Goal: Information Seeking & Learning: Learn about a topic

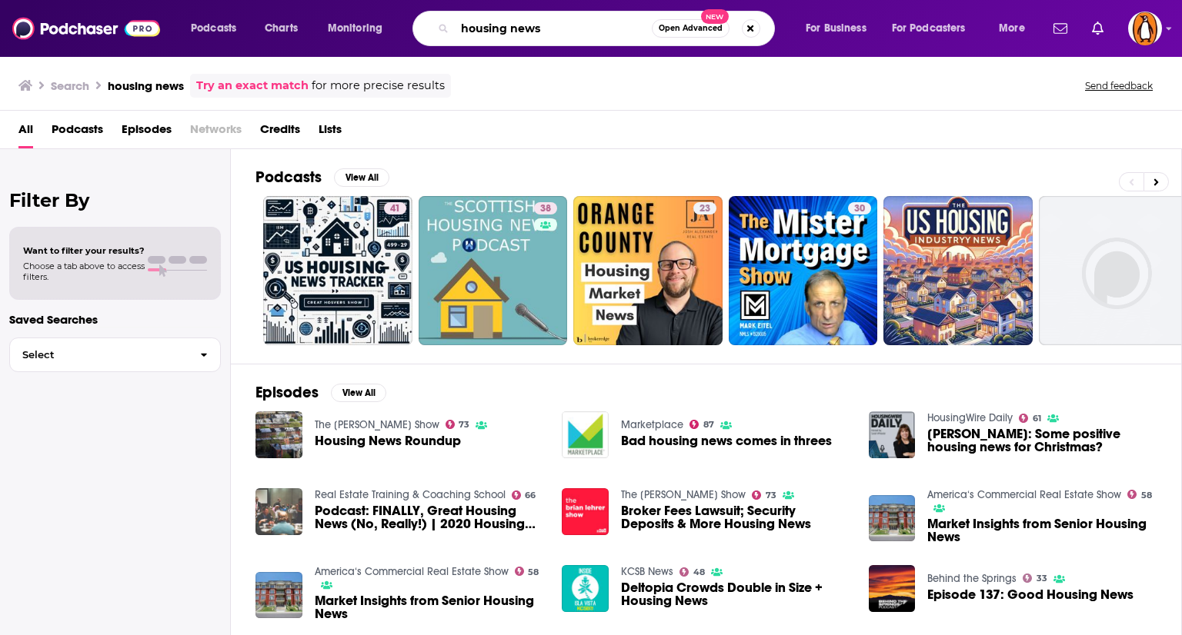
click at [488, 26] on input "housing news" at bounding box center [553, 28] width 197 height 25
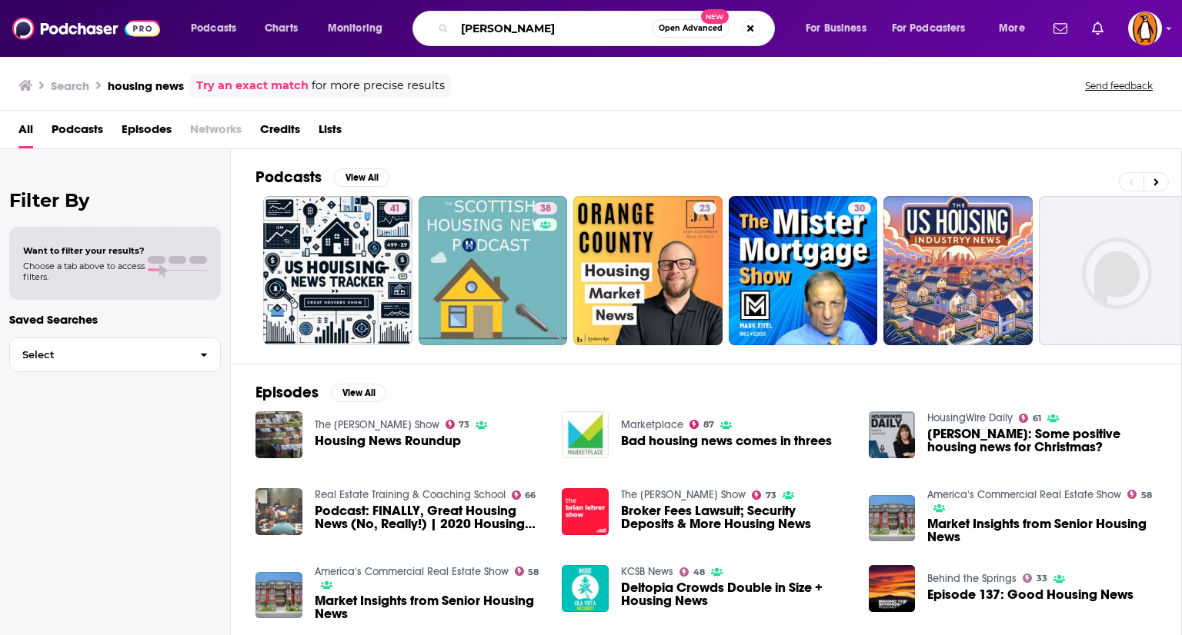
type input "brian lehrer"
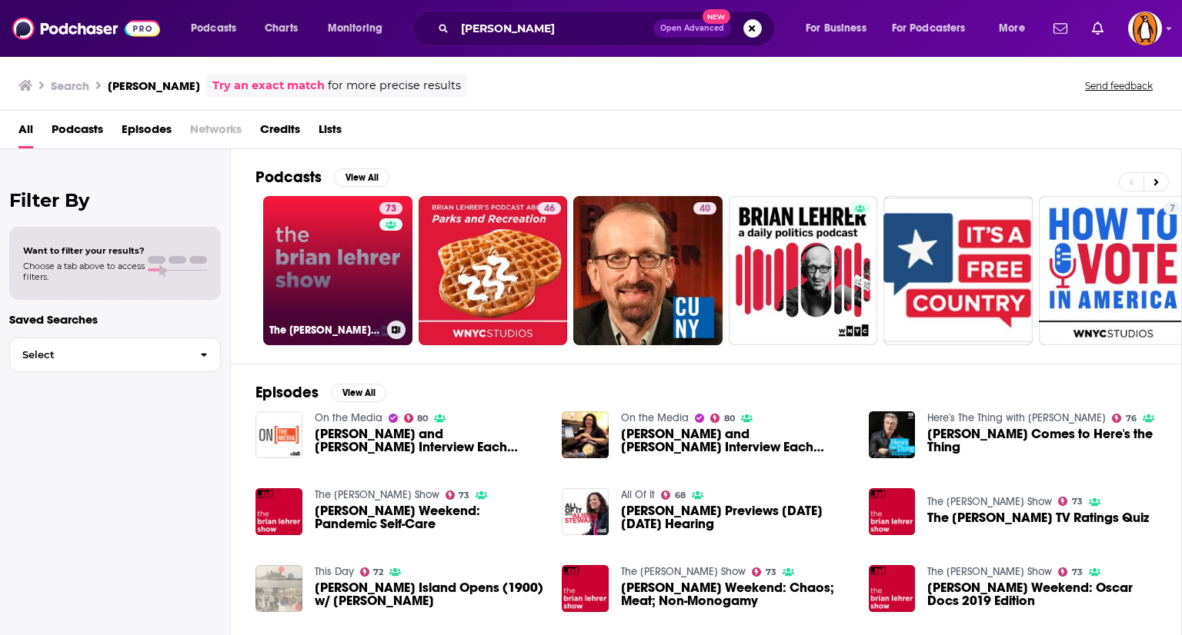
click at [289, 259] on link "73 The Brian Lehrer Show" at bounding box center [337, 270] width 149 height 149
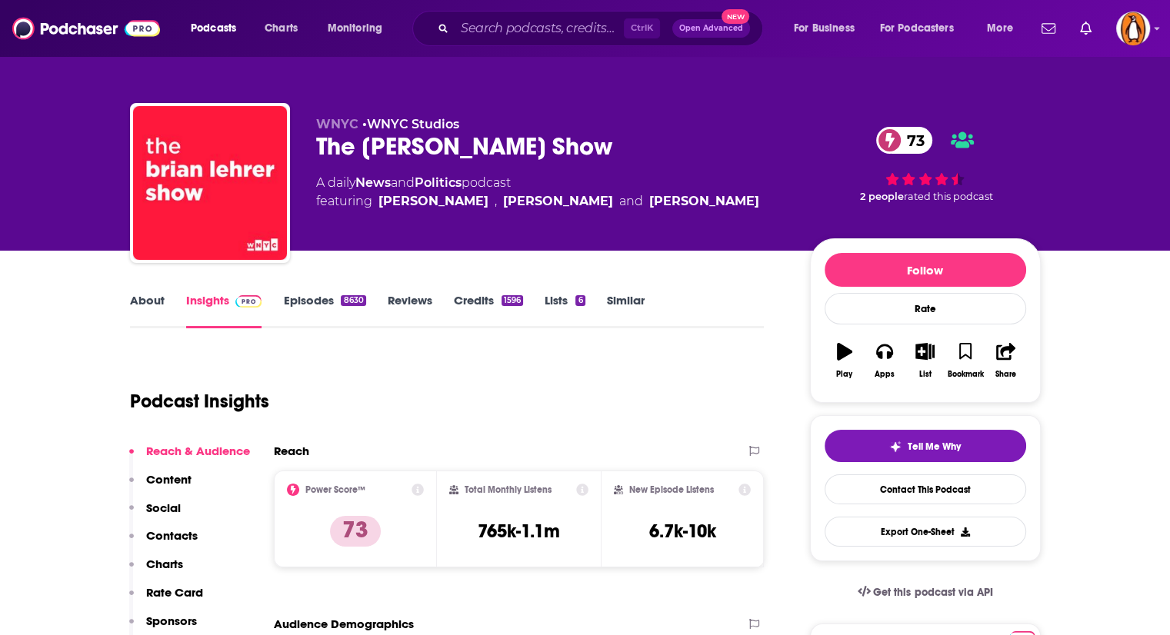
click at [151, 305] on link "About" at bounding box center [147, 310] width 35 height 35
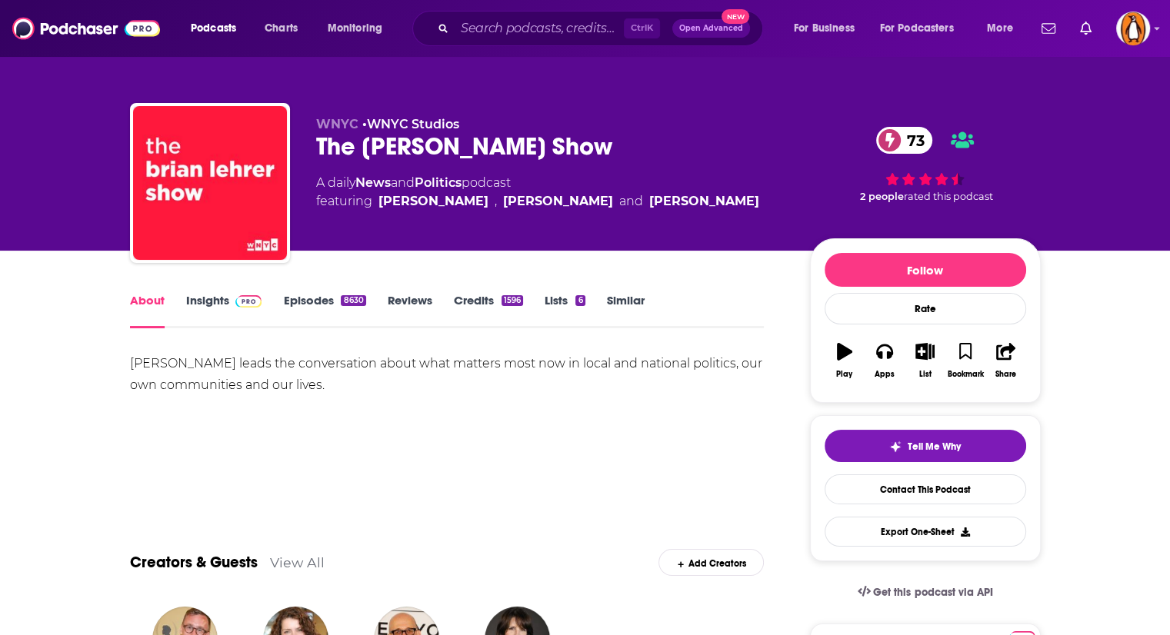
click at [203, 311] on link "Insights" at bounding box center [224, 310] width 76 height 35
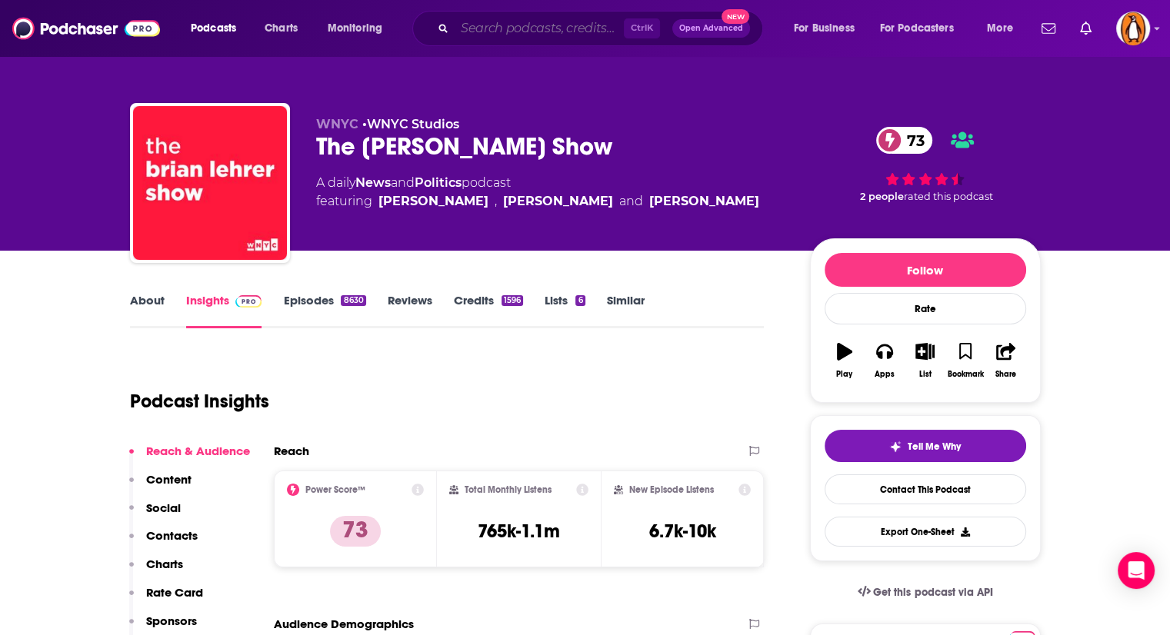
click at [477, 29] on input "Search podcasts, credits, & more..." at bounding box center [539, 28] width 169 height 25
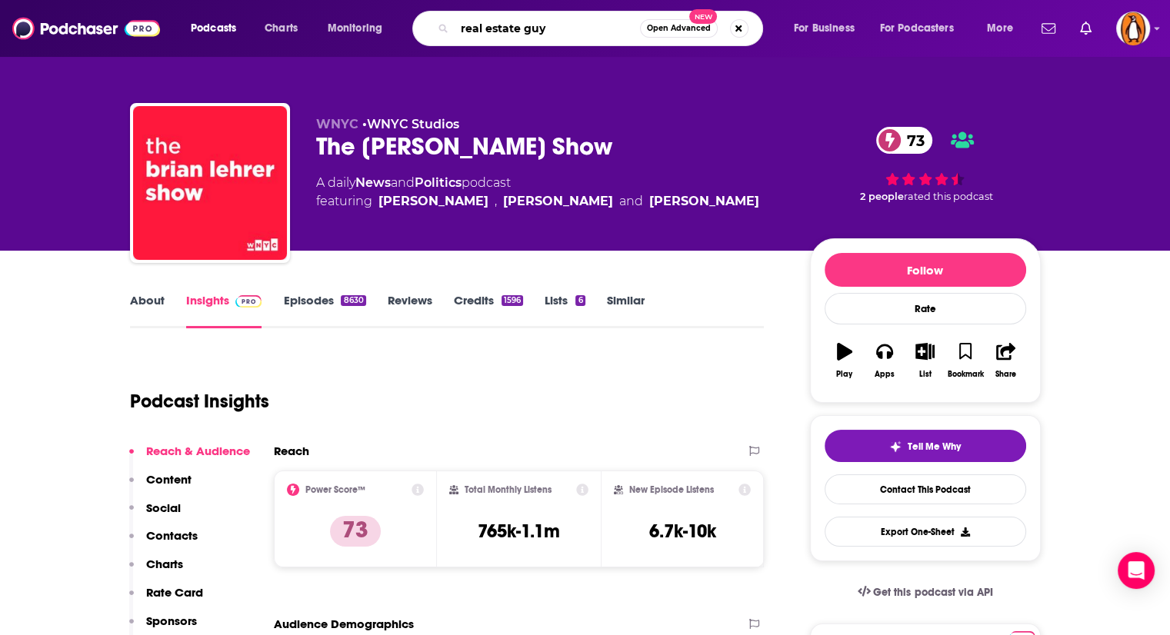
type input "real estate guys"
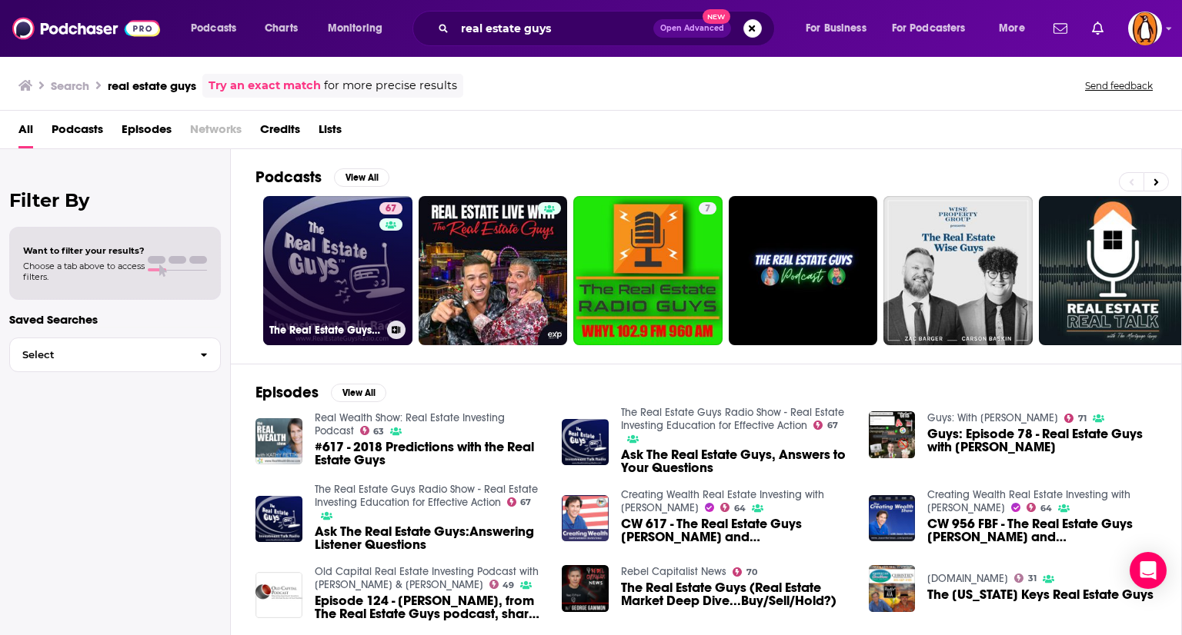
click at [325, 232] on link "67 The Real Estate Guys Radio Show - Real Estate Investing Education for Effect…" at bounding box center [337, 270] width 149 height 149
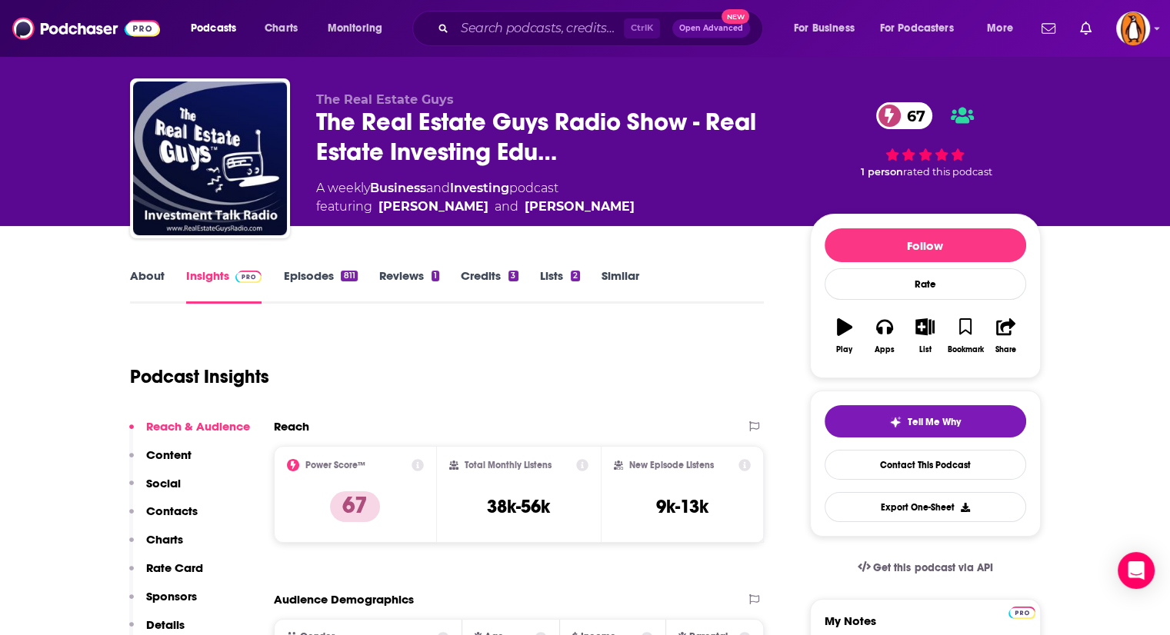
scroll to position [8, 0]
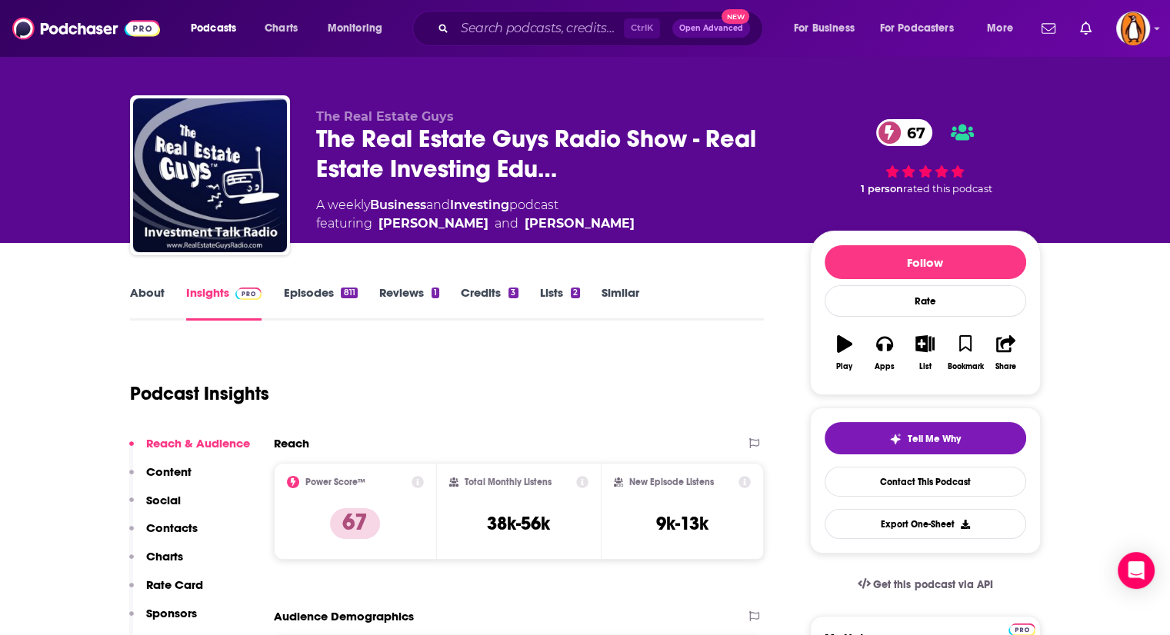
click at [154, 296] on link "About" at bounding box center [147, 302] width 35 height 35
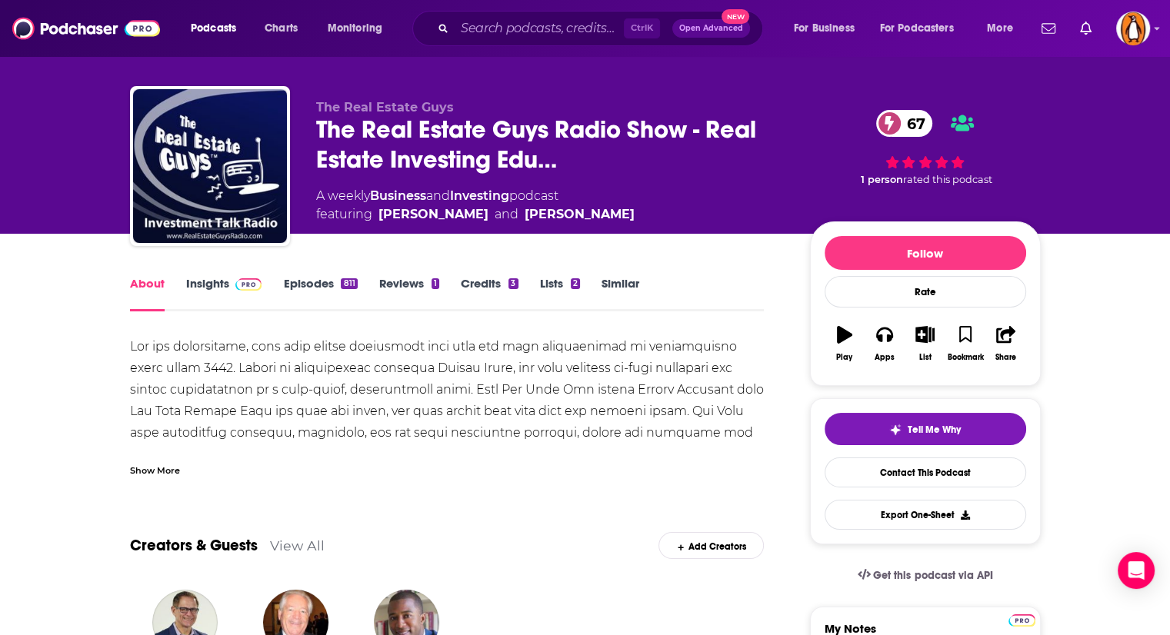
scroll to position [51, 0]
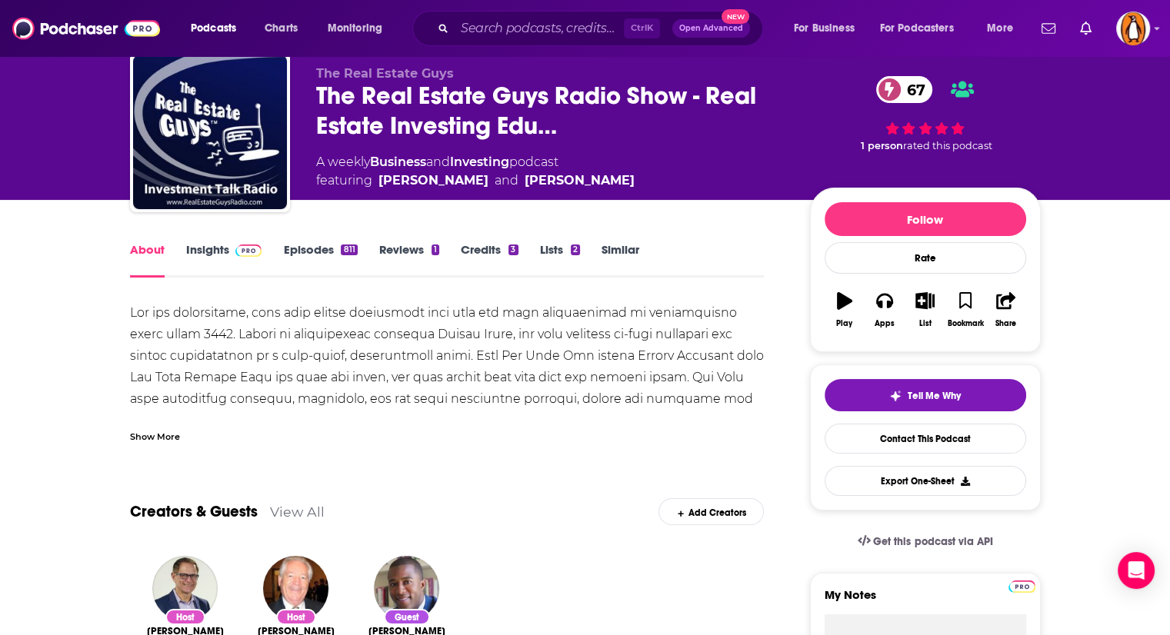
click at [162, 438] on div "Show More" at bounding box center [155, 435] width 50 height 15
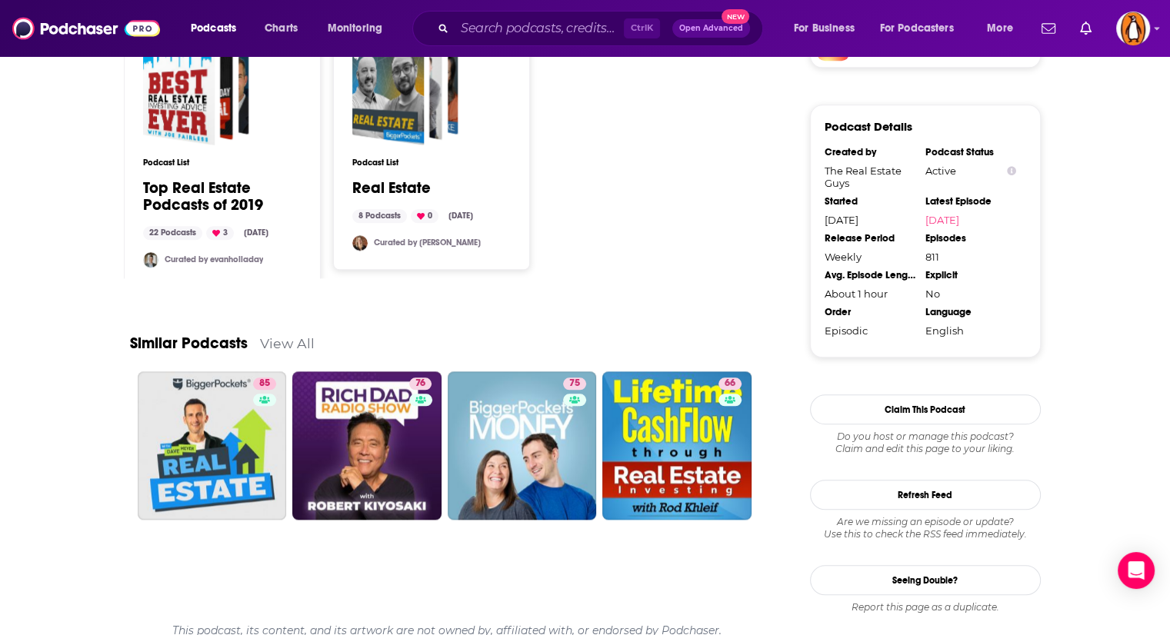
scroll to position [1520, 0]
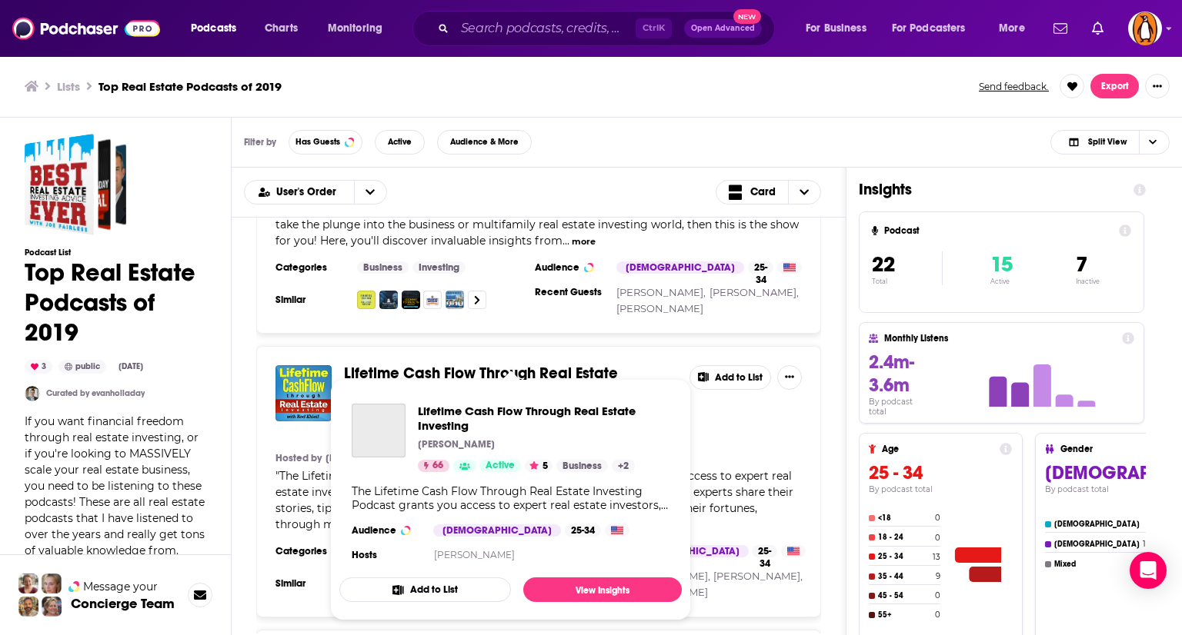
scroll to position [1264, 0]
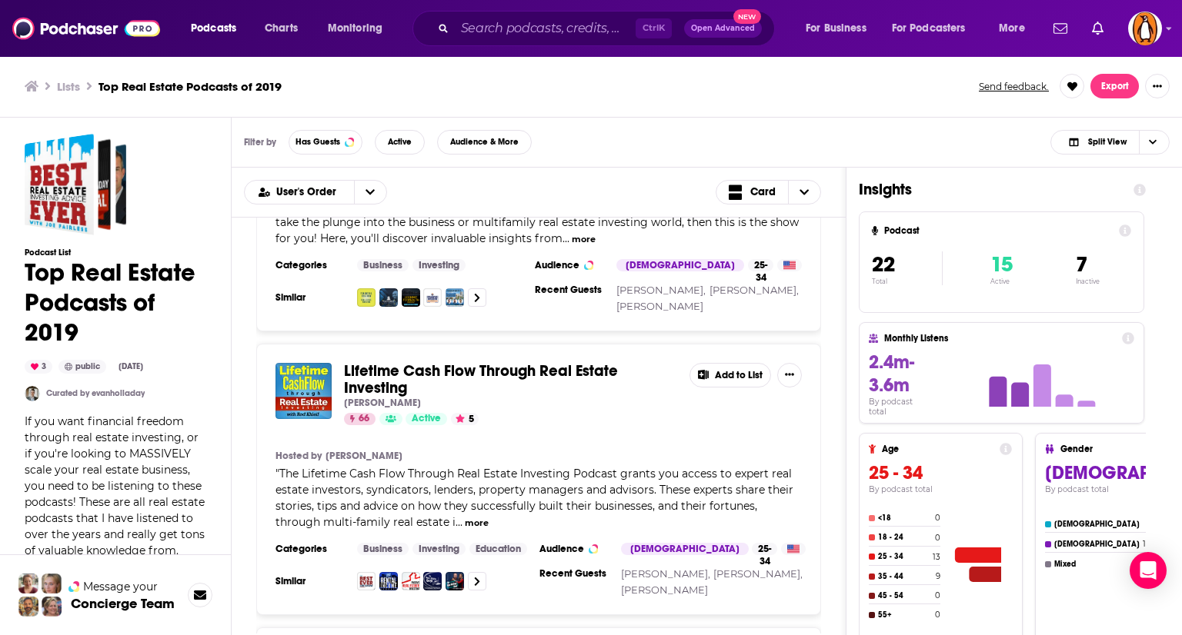
click at [840, 415] on div "The Best Ever CRE Show Joe Fairless 68 Active 5 Add to List Hosted by Joe Fairl…" at bounding box center [539, 426] width 614 height 416
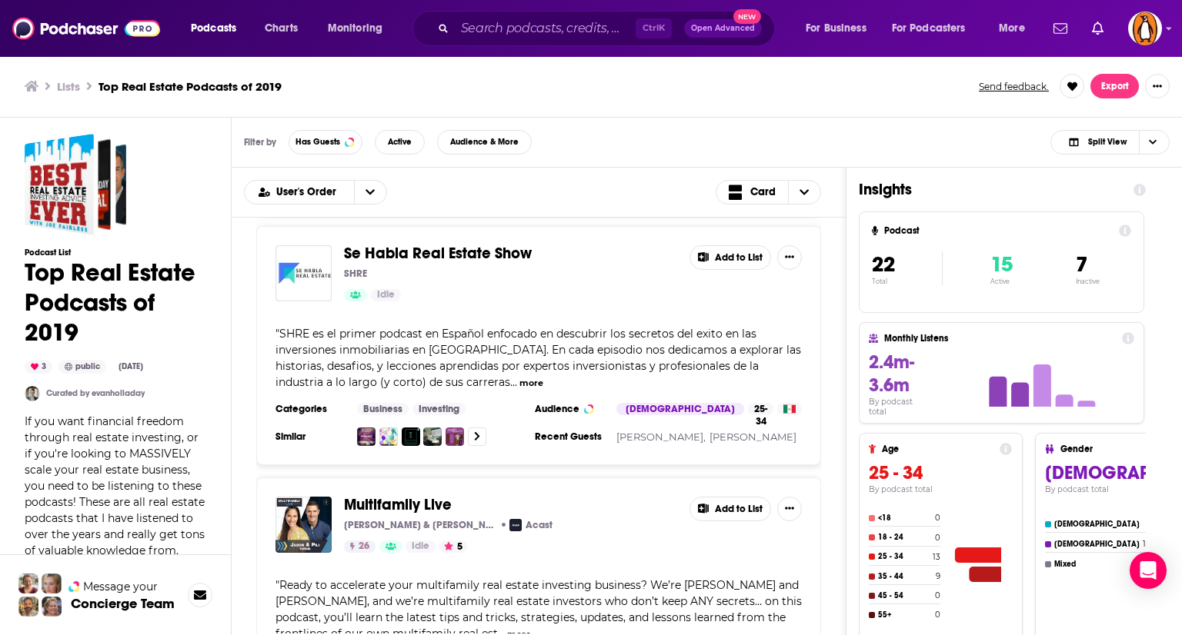
scroll to position [5440, 0]
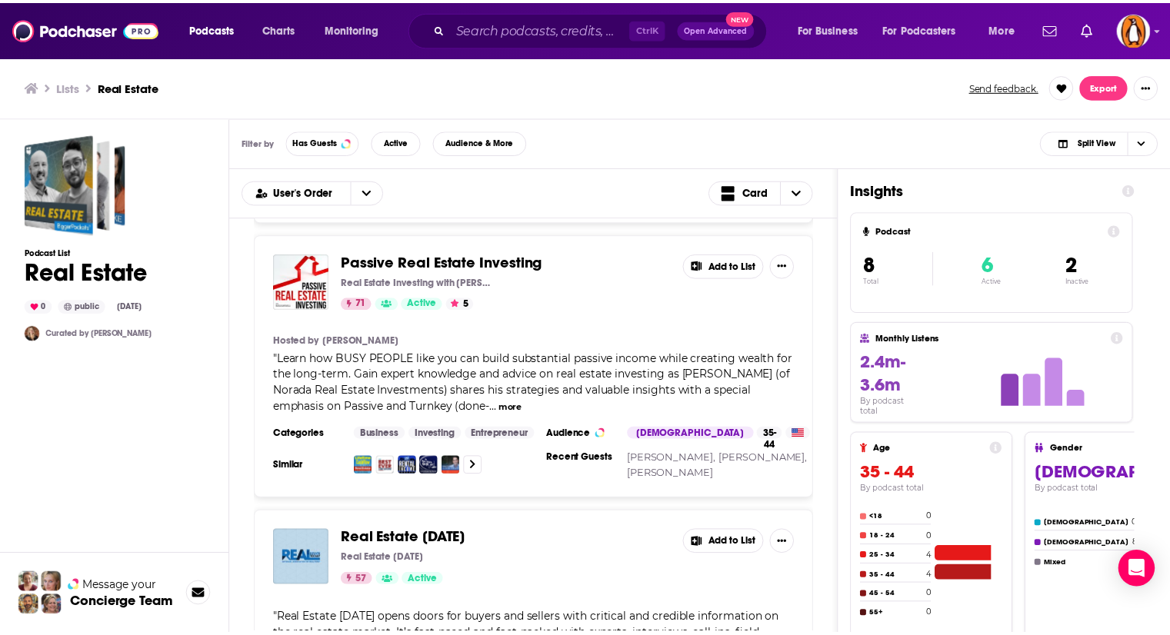
scroll to position [1730, 0]
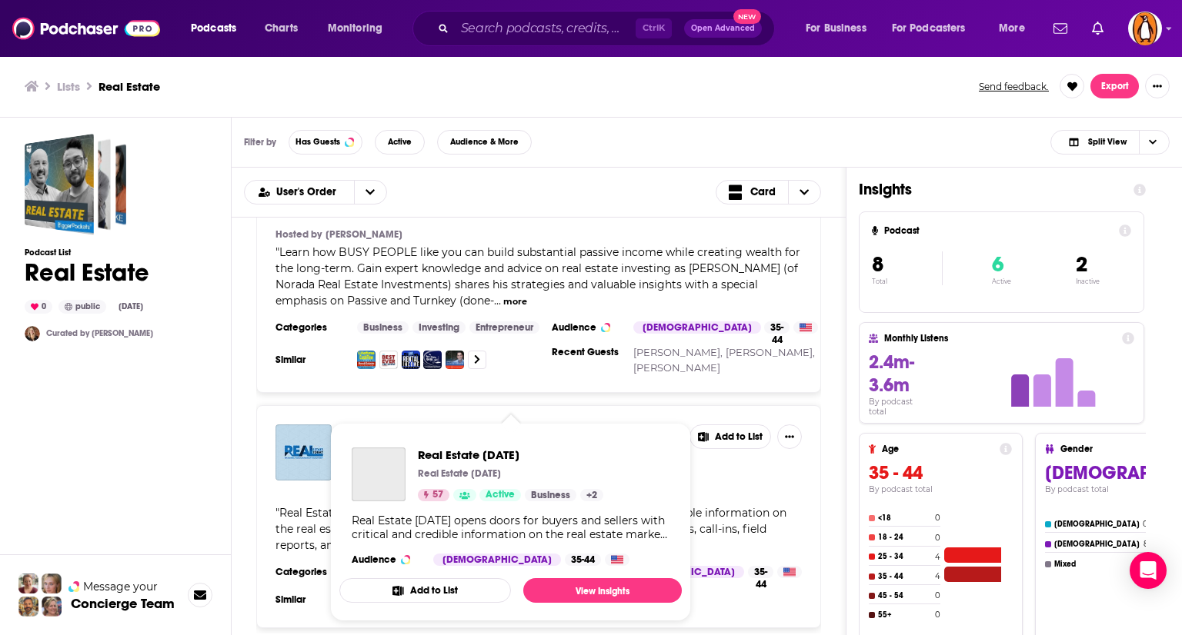
click at [385, 428] on span "Real Estate Today Real Estate Today 57 Active Business + 2 Real Estate Today op…" at bounding box center [510, 522] width 342 height 198
click at [285, 465] on div "Podcasts Charts Monitoring Ctrl K Open Advanced New For Business For Podcasters…" at bounding box center [591, 317] width 1182 height 635
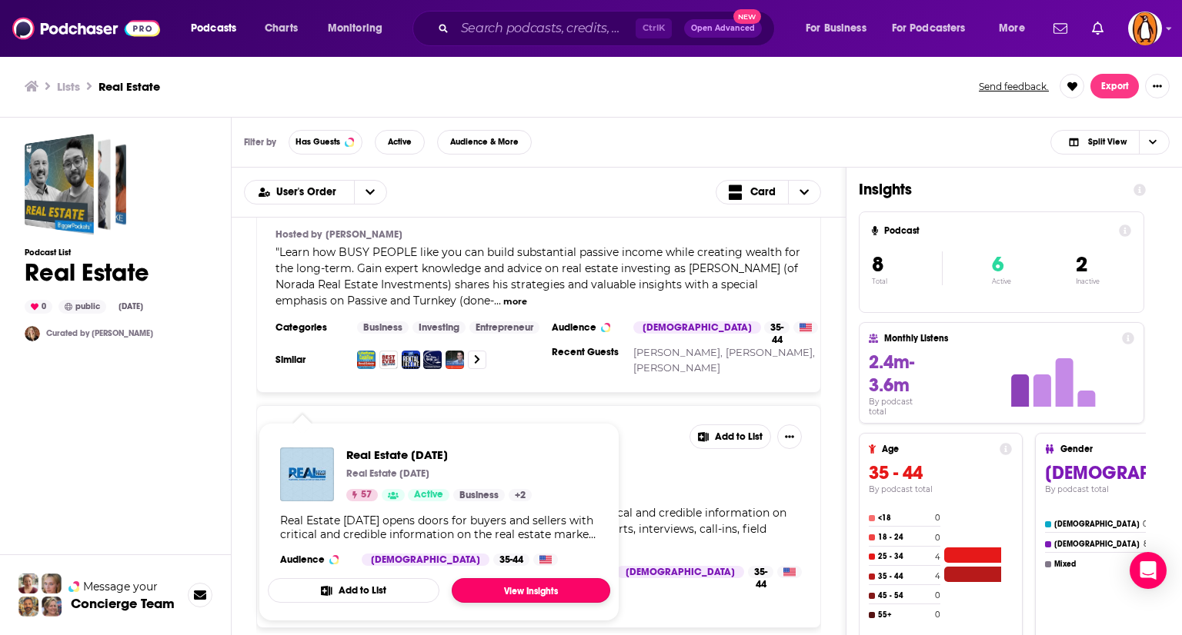
click at [511, 582] on link "View Insights" at bounding box center [531, 590] width 158 height 25
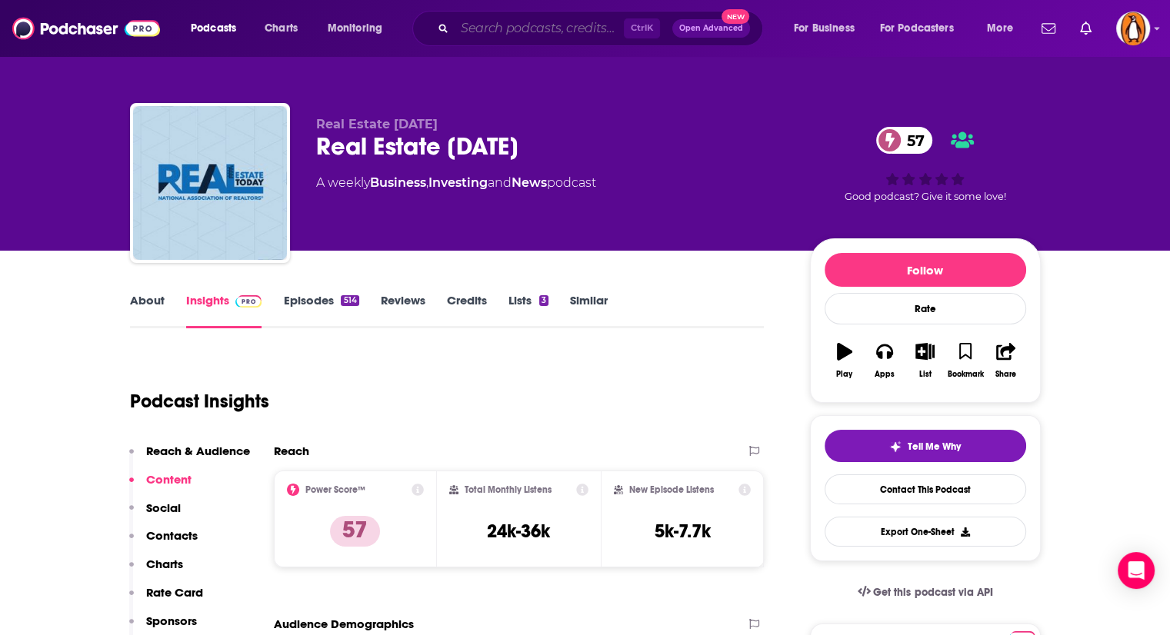
click at [486, 32] on input "Search podcasts, credits, & more..." at bounding box center [539, 28] width 169 height 25
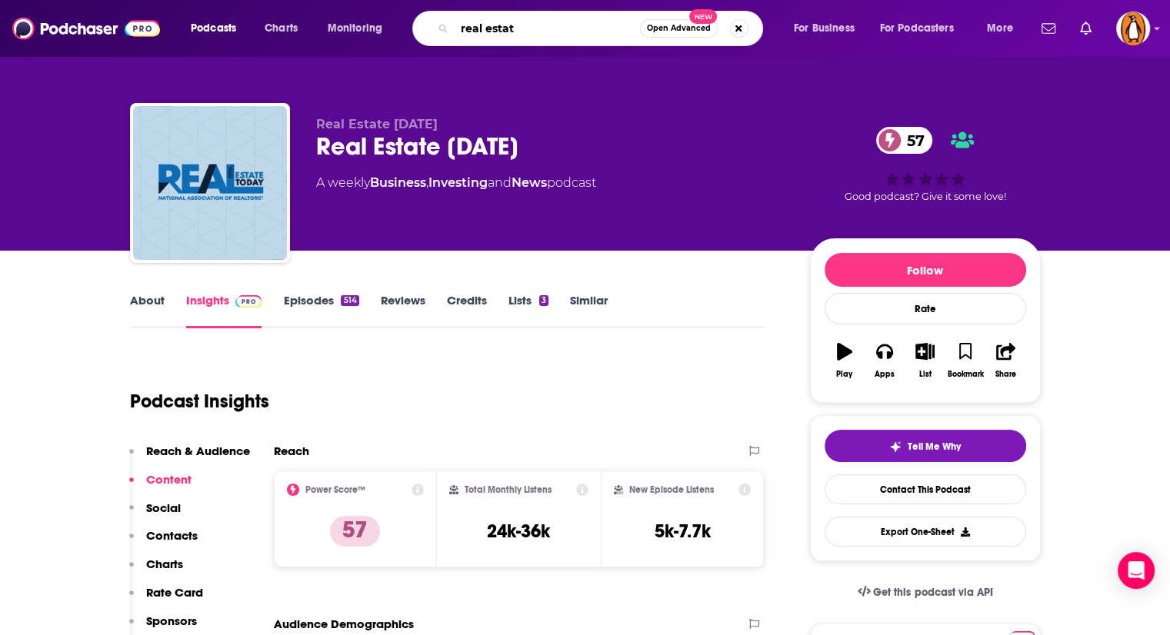
type input "real estate"
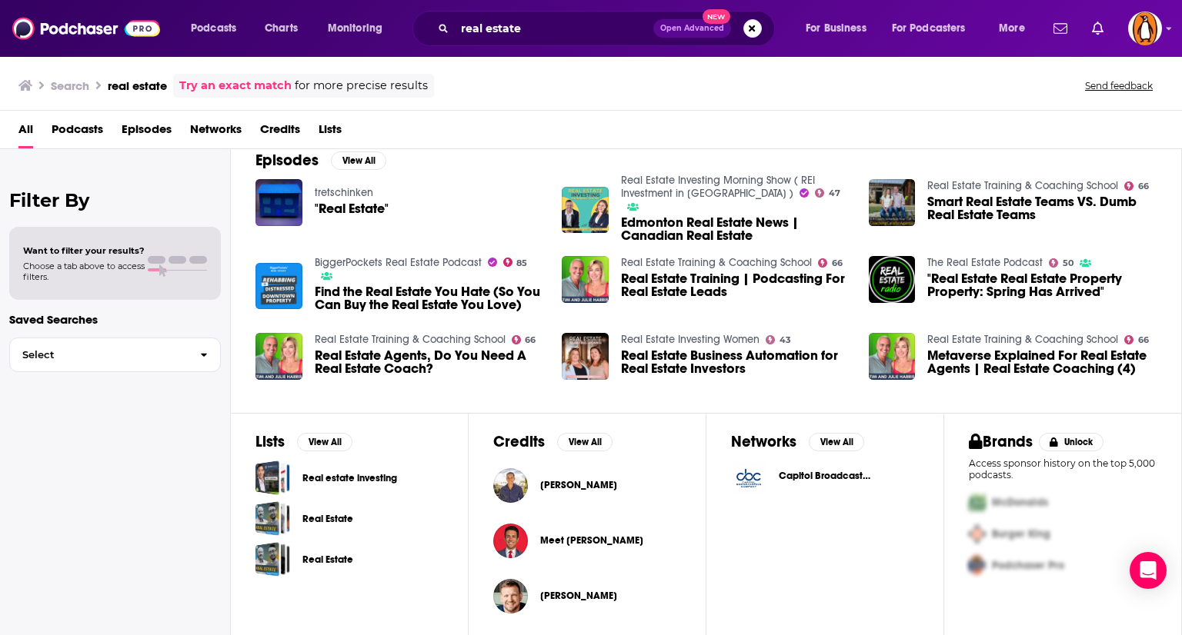
scroll to position [233, 0]
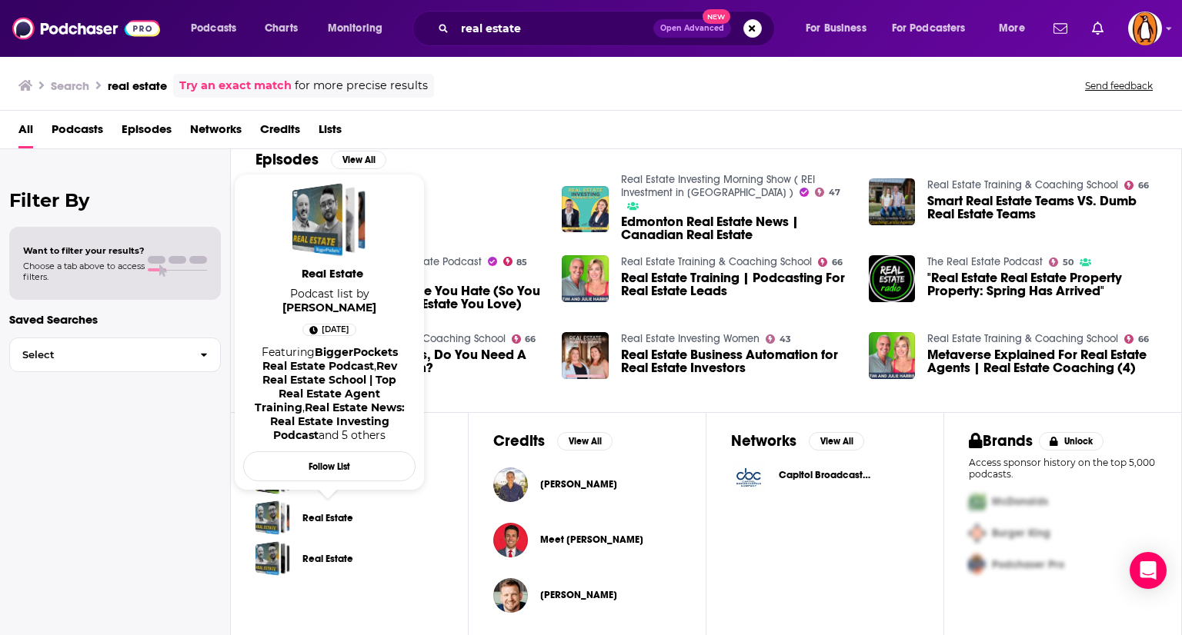
click at [334, 511] on link "Real Estate" at bounding box center [327, 518] width 51 height 17
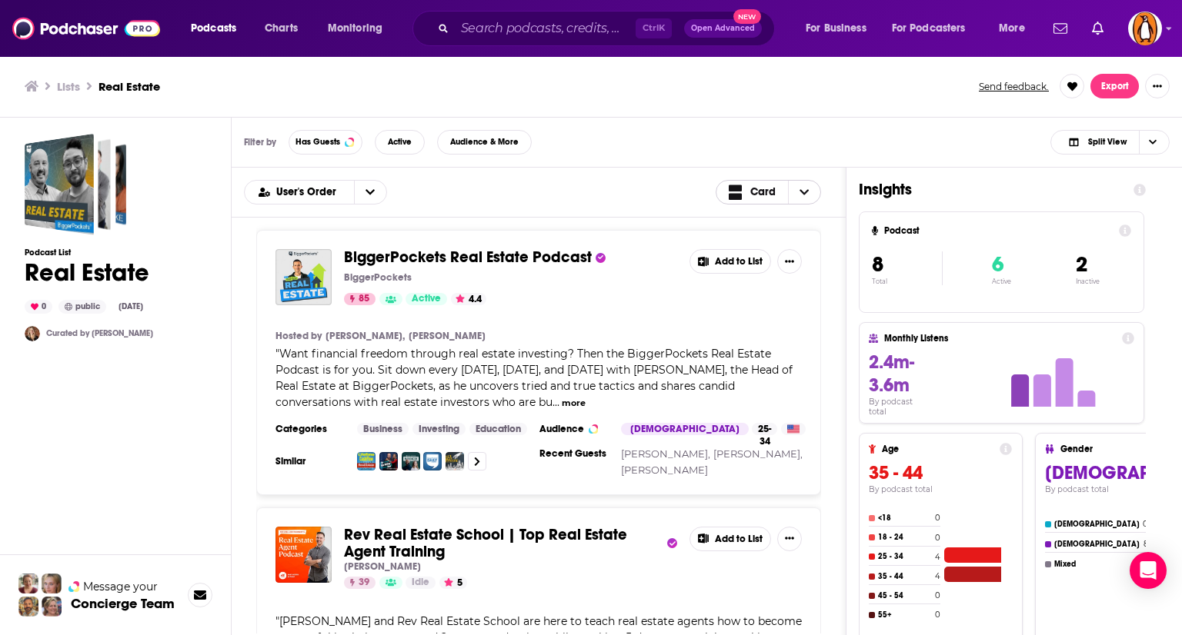
click at [815, 195] on span "Choose View" at bounding box center [804, 192] width 32 height 23
click at [371, 191] on icon "open menu" at bounding box center [369, 191] width 9 height 5
click at [335, 258] on div "Power Score" at bounding box center [315, 269] width 143 height 26
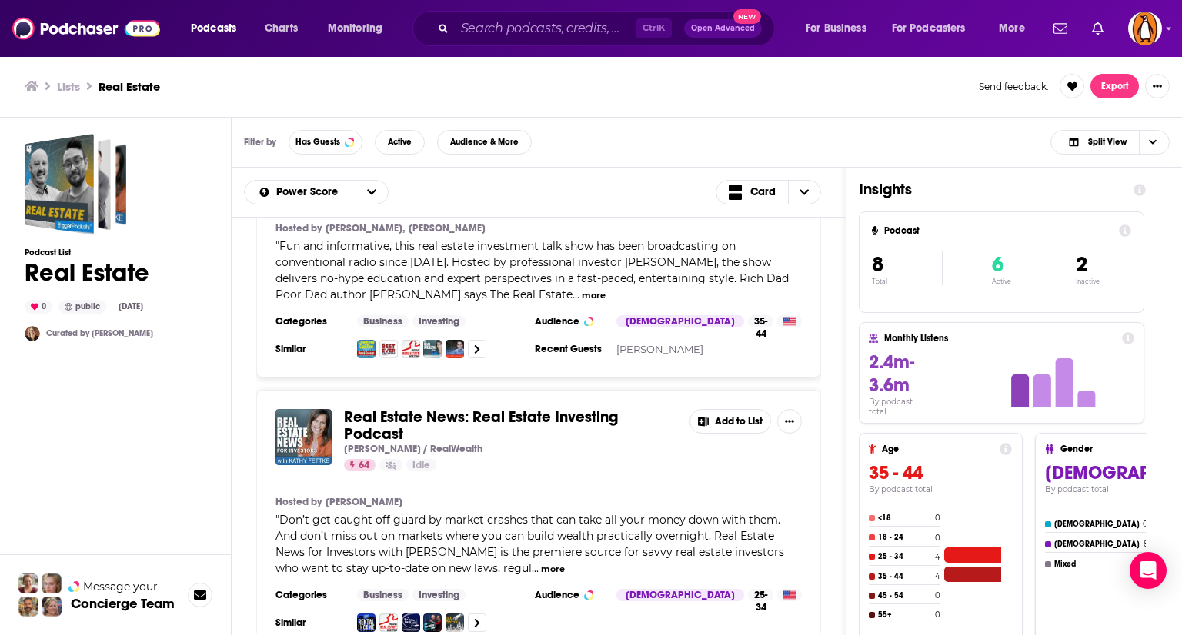
scroll to position [945, 0]
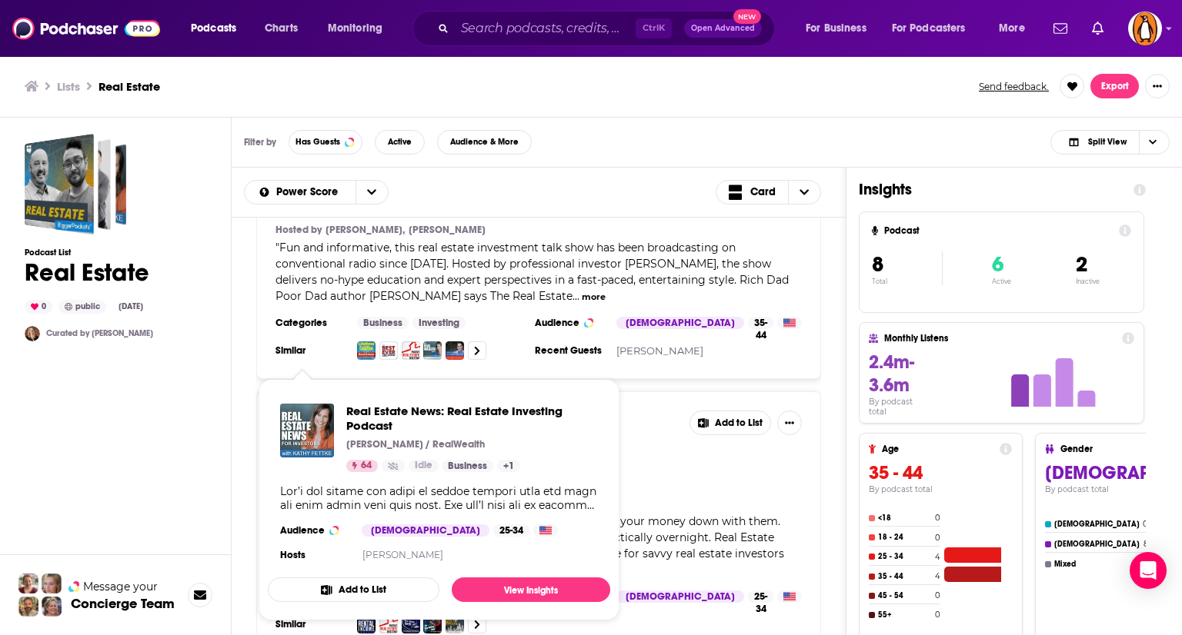
click at [239, 417] on div "BiggerPockets Real Estate Podcast BiggerPockets 85 Active 4.4 Add to List Hoste…" at bounding box center [539, 426] width 614 height 416
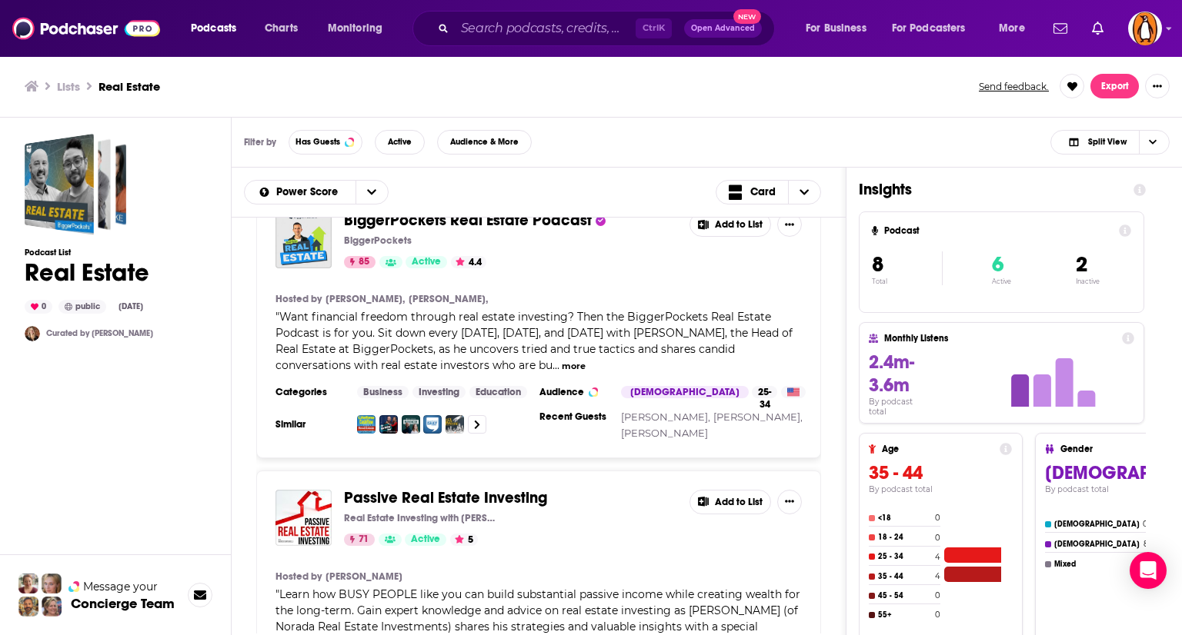
scroll to position [0, 0]
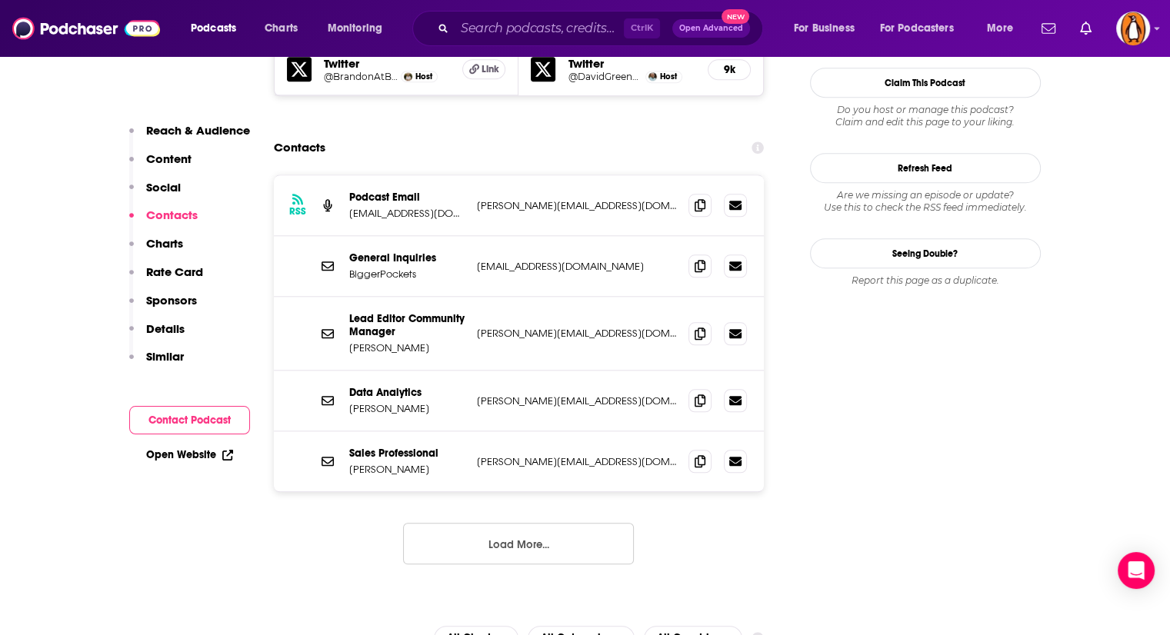
scroll to position [1550, 0]
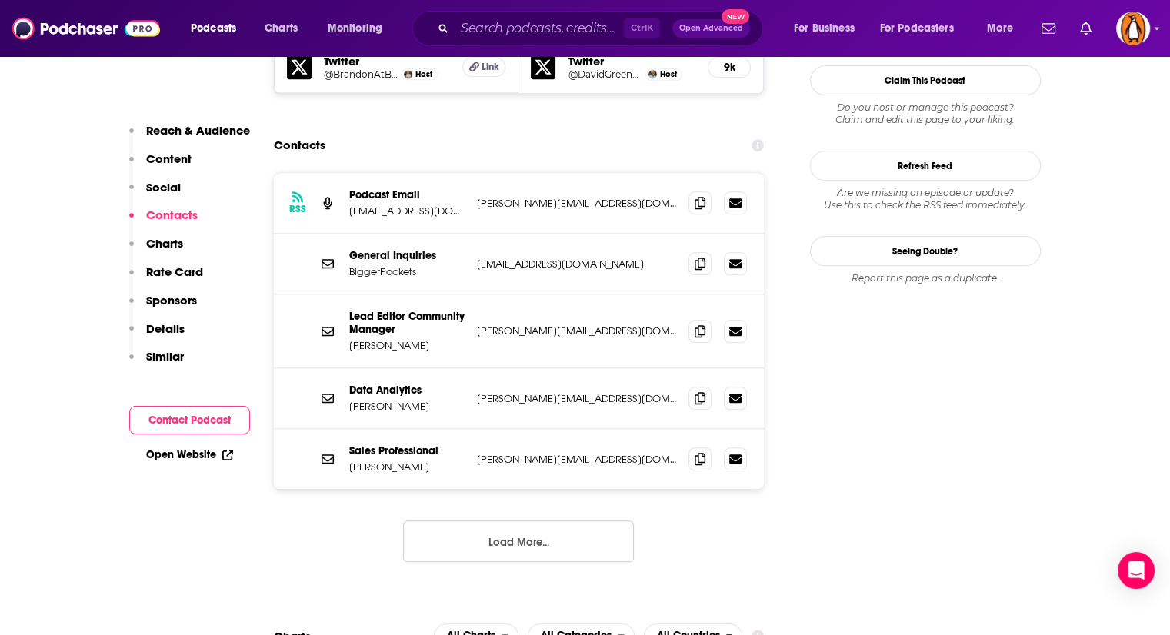
click at [495, 521] on button "Load More..." at bounding box center [518, 542] width 231 height 42
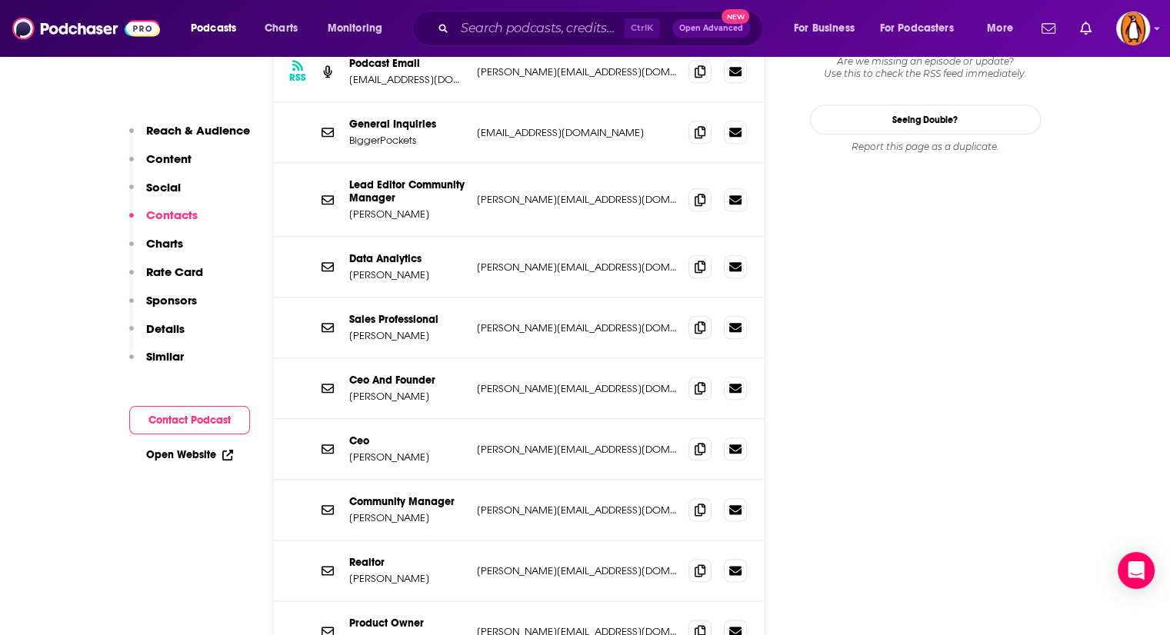
scroll to position [1682, 0]
click at [704, 563] on icon at bounding box center [700, 569] width 11 height 12
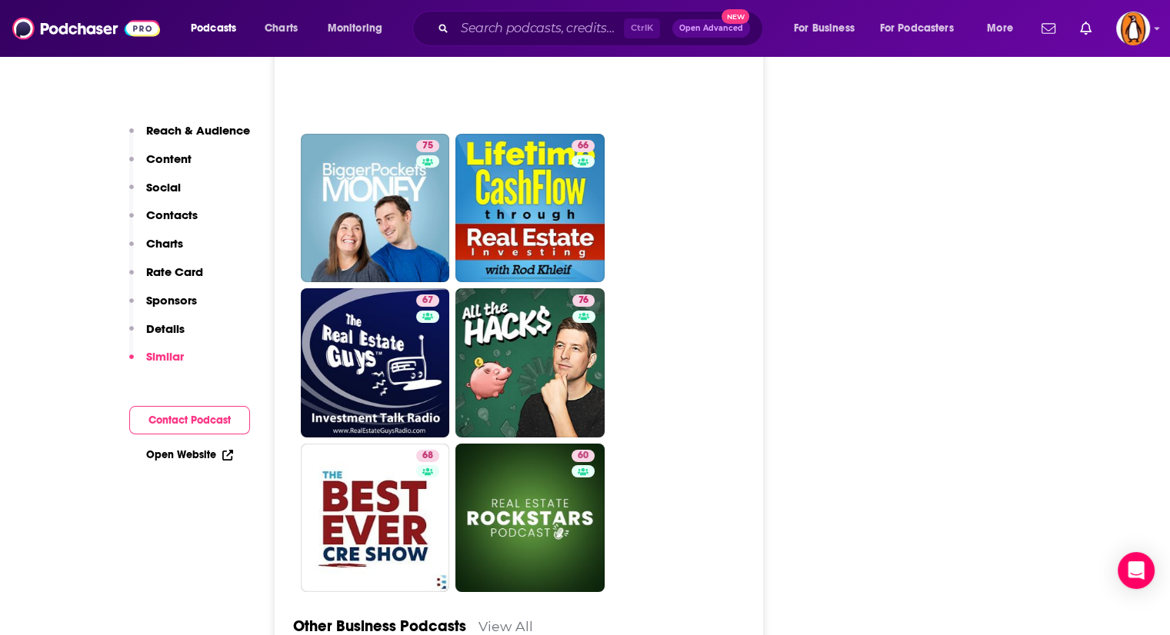
scroll to position [5378, 0]
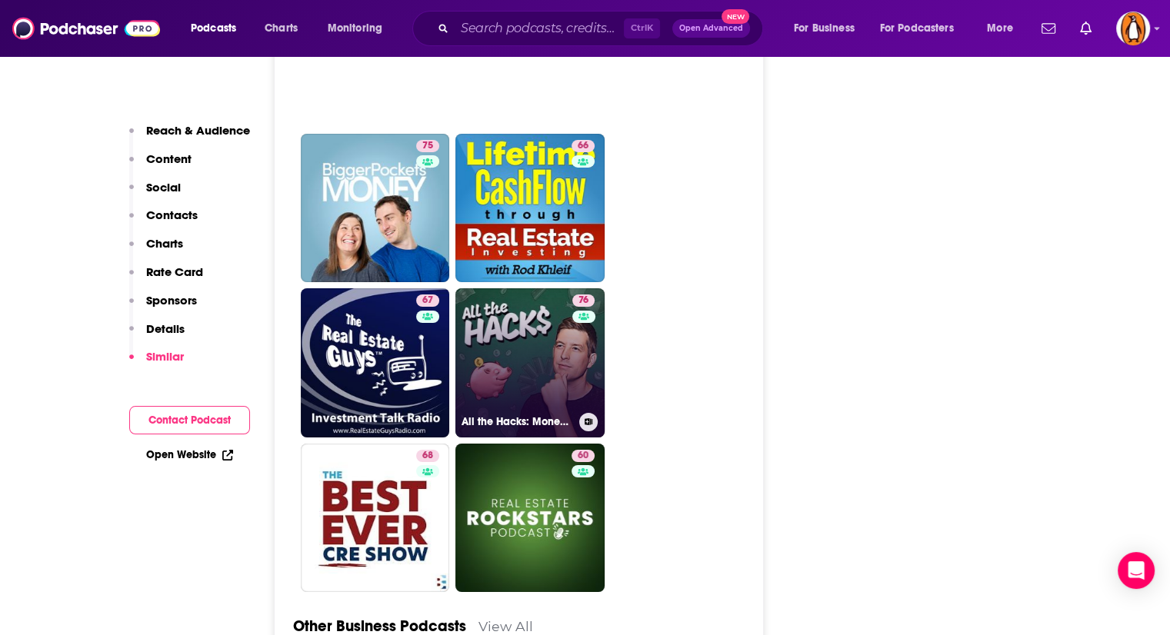
click at [542, 296] on link "76 All the Hacks: Money, Points & Life" at bounding box center [529, 362] width 149 height 149
type input "https://www.podchaser.com/podcasts/all-the-hacks-money-points-lif-1794203"
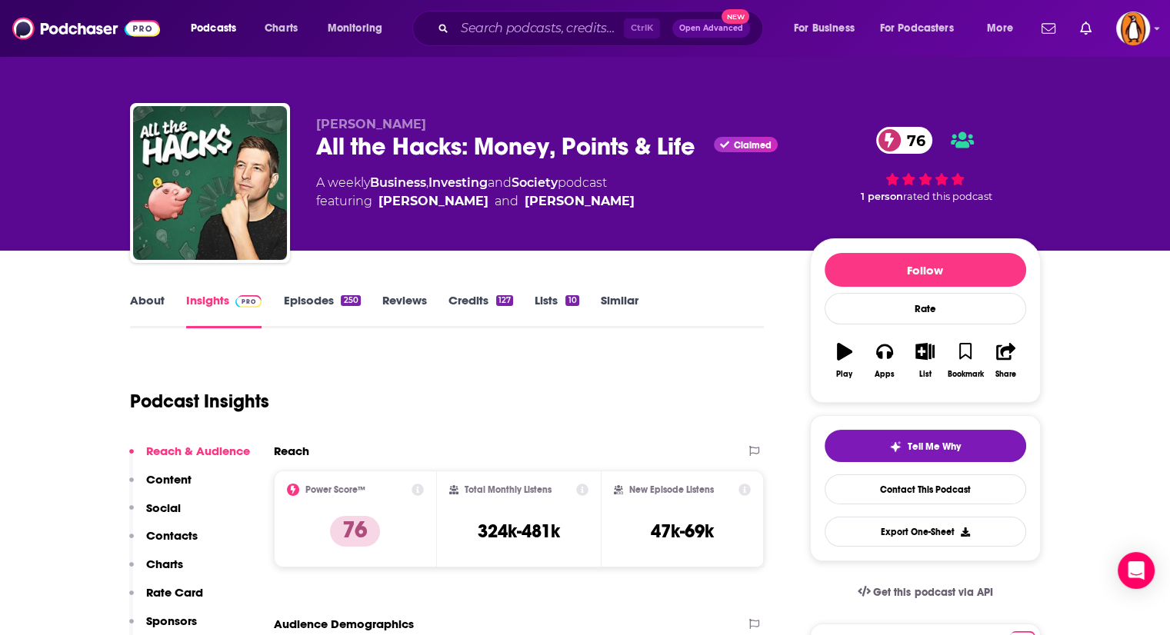
click at [32, 212] on div "Chris Hutchins All the Hacks: Money, Points & Life Claimed 76 A weekly Business…" at bounding box center [585, 125] width 1170 height 251
click at [143, 302] on link "About" at bounding box center [147, 310] width 35 height 35
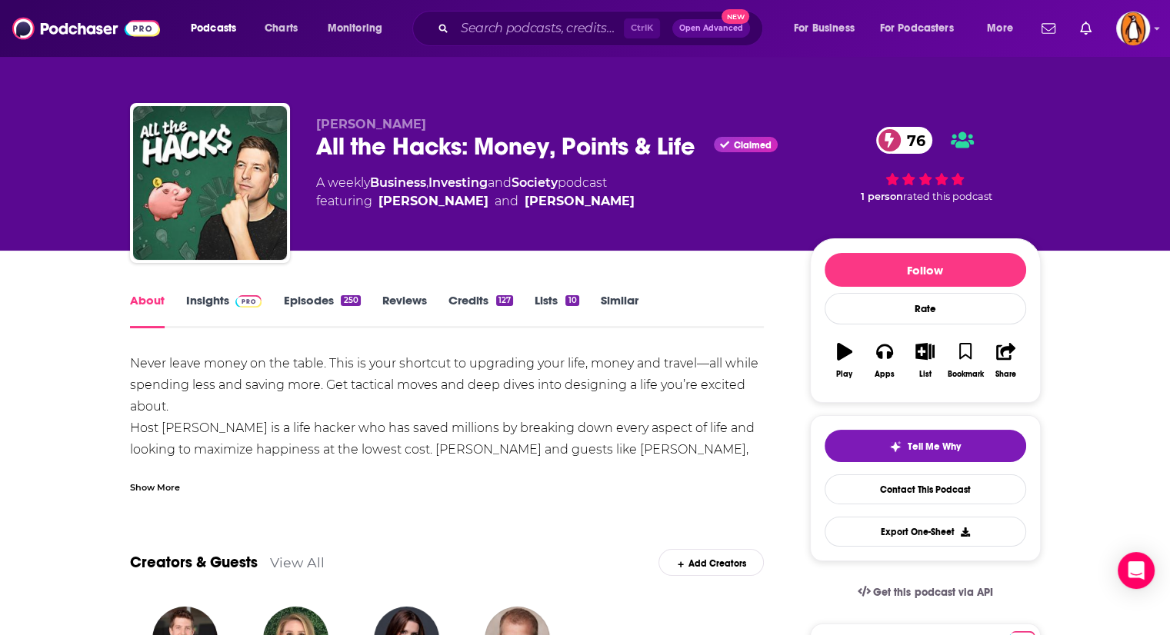
click at [166, 480] on div "Show More" at bounding box center [155, 486] width 50 height 15
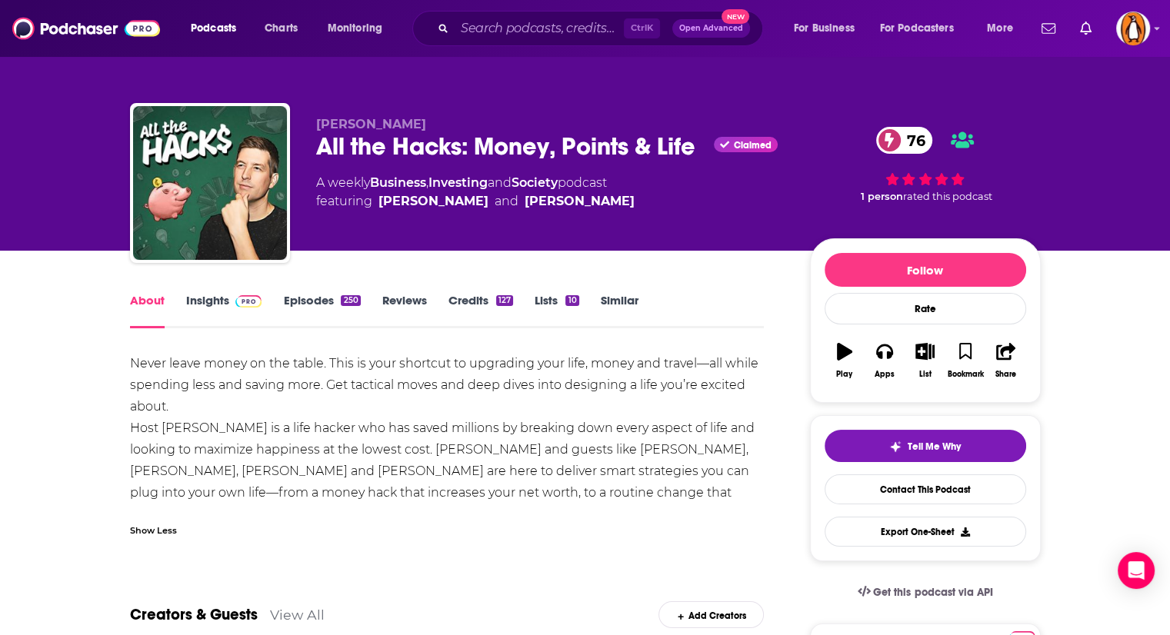
click at [210, 298] on link "Insights" at bounding box center [224, 310] width 76 height 35
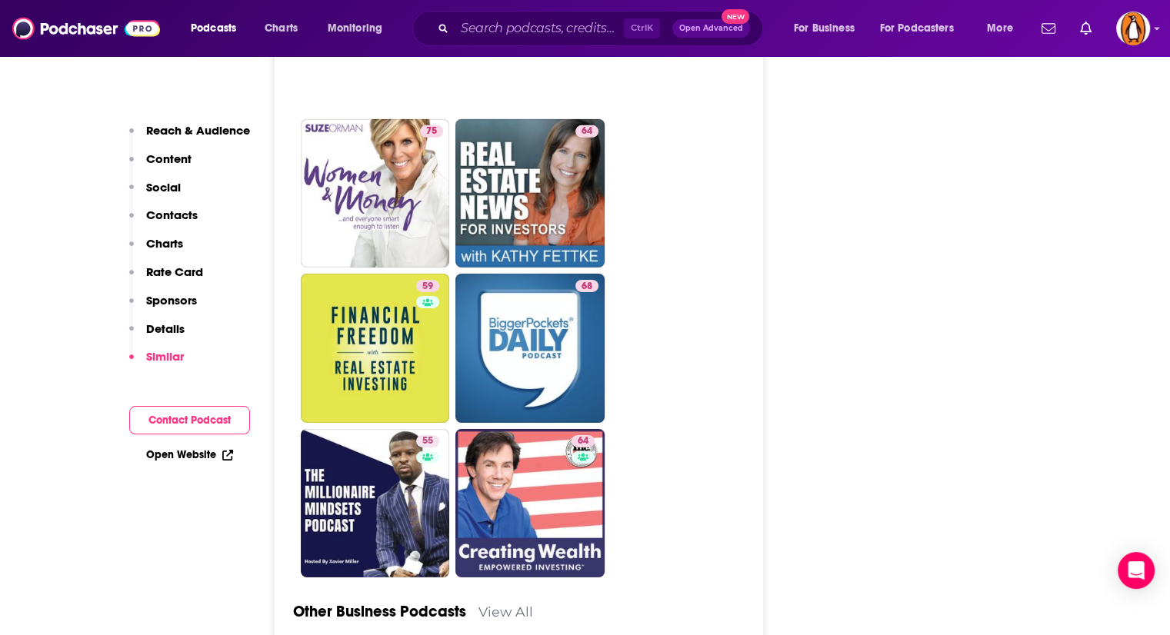
scroll to position [4978, 0]
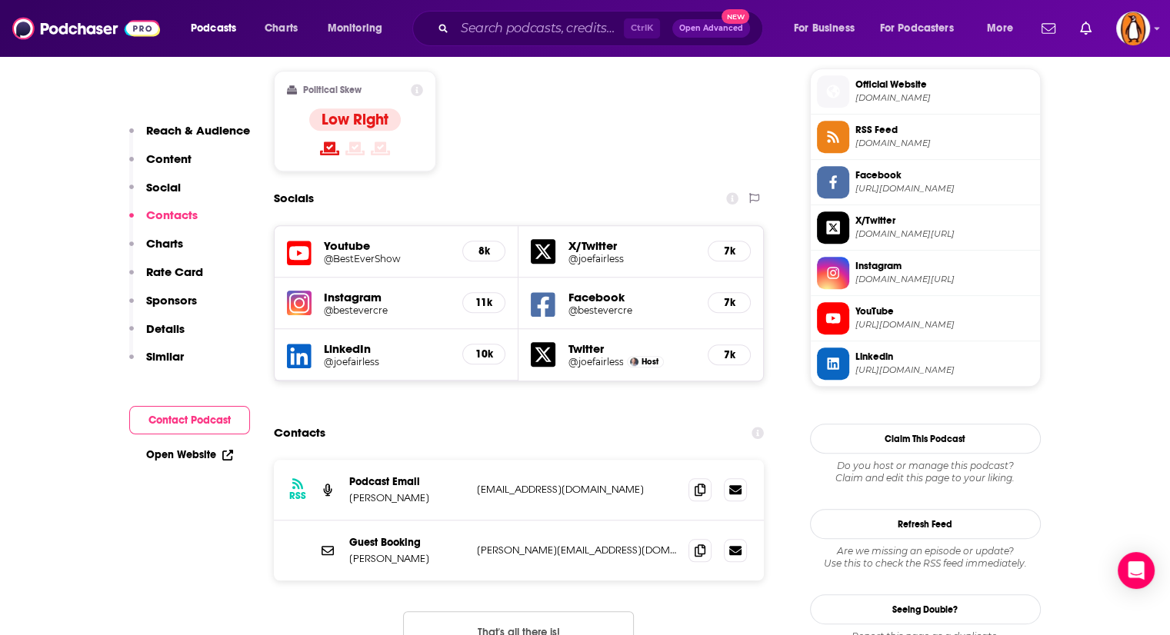
scroll to position [1399, 0]
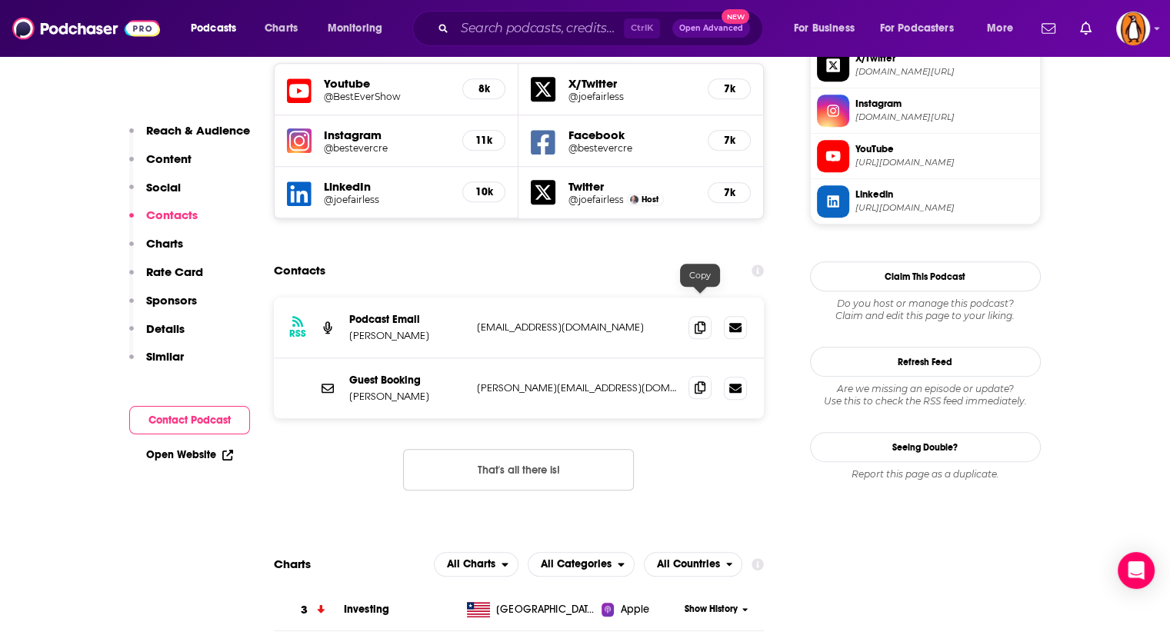
click at [706, 376] on span at bounding box center [699, 387] width 23 height 23
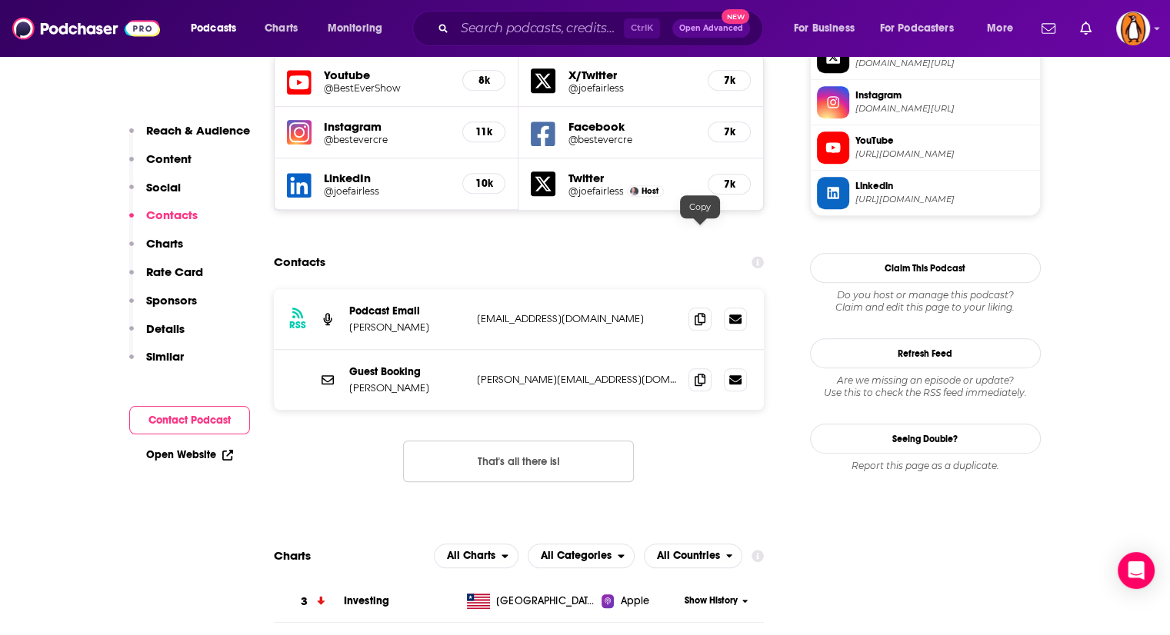
scroll to position [1408, 0]
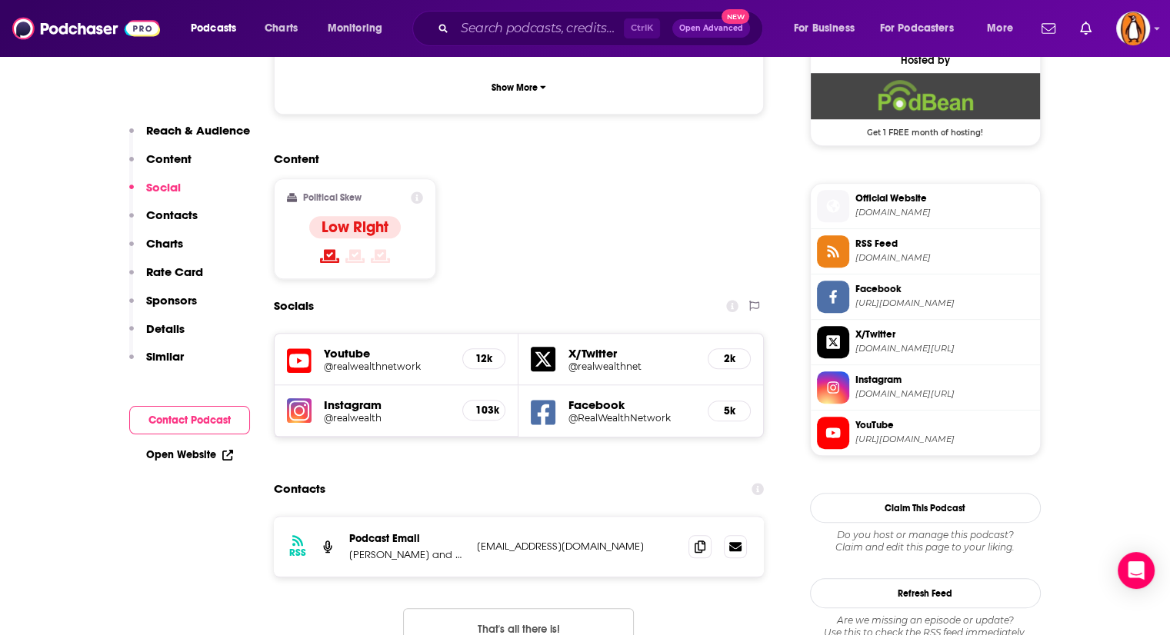
scroll to position [1265, 0]
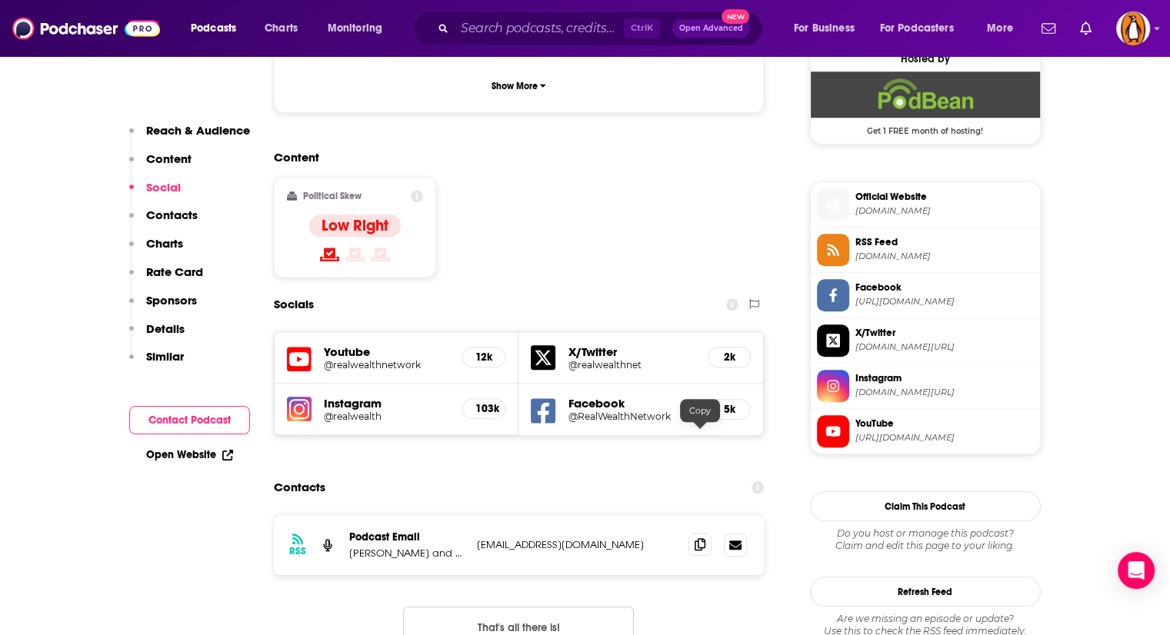
click at [705, 538] on icon at bounding box center [700, 544] width 11 height 12
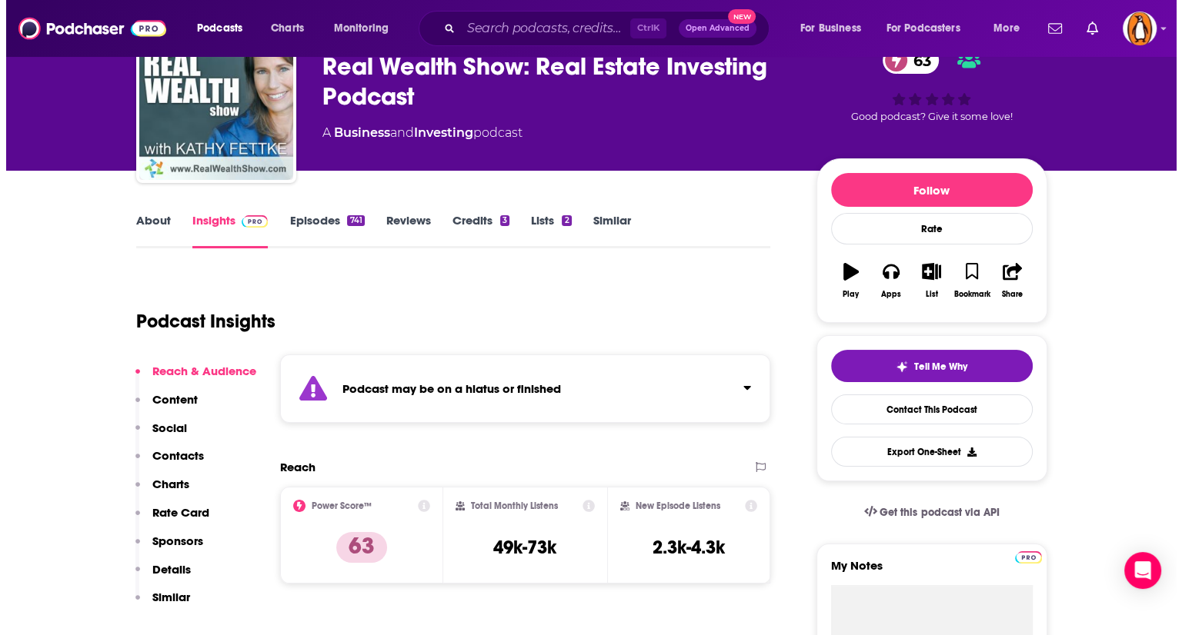
scroll to position [0, 0]
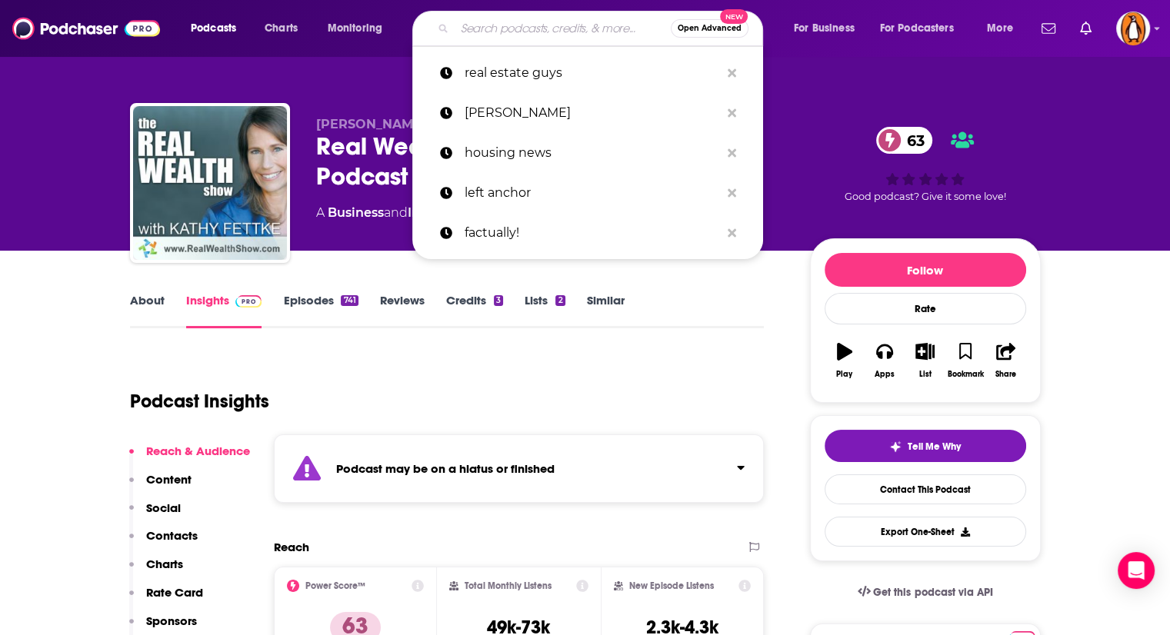
click at [512, 22] on input "Search podcasts, credits, & more..." at bounding box center [563, 28] width 216 height 25
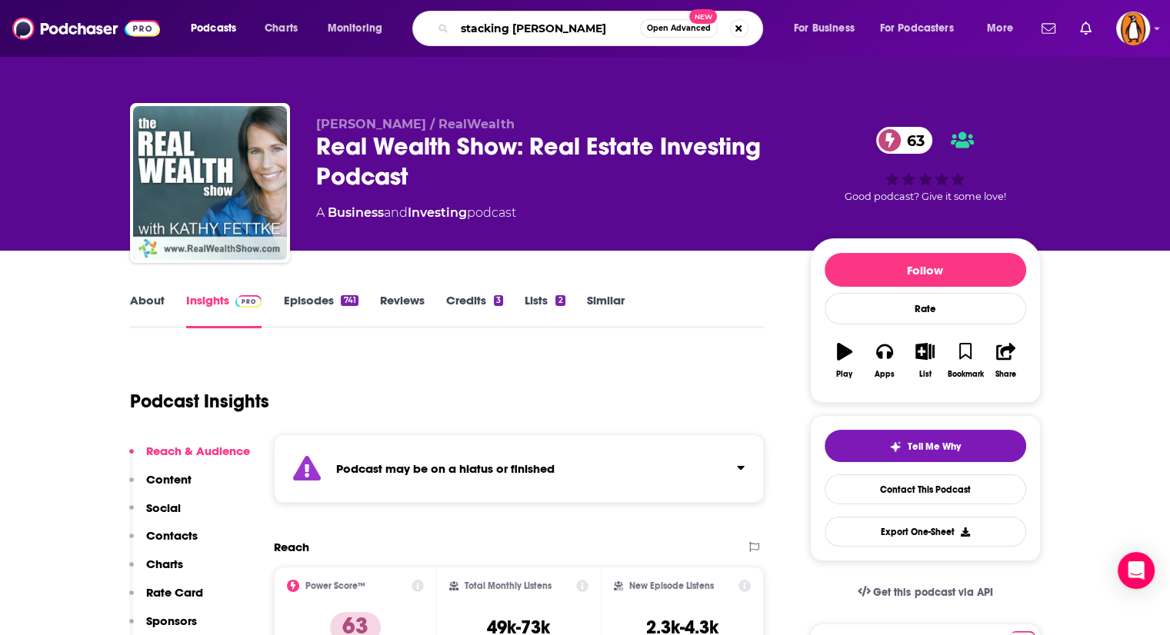
type input "stacking benjamins"
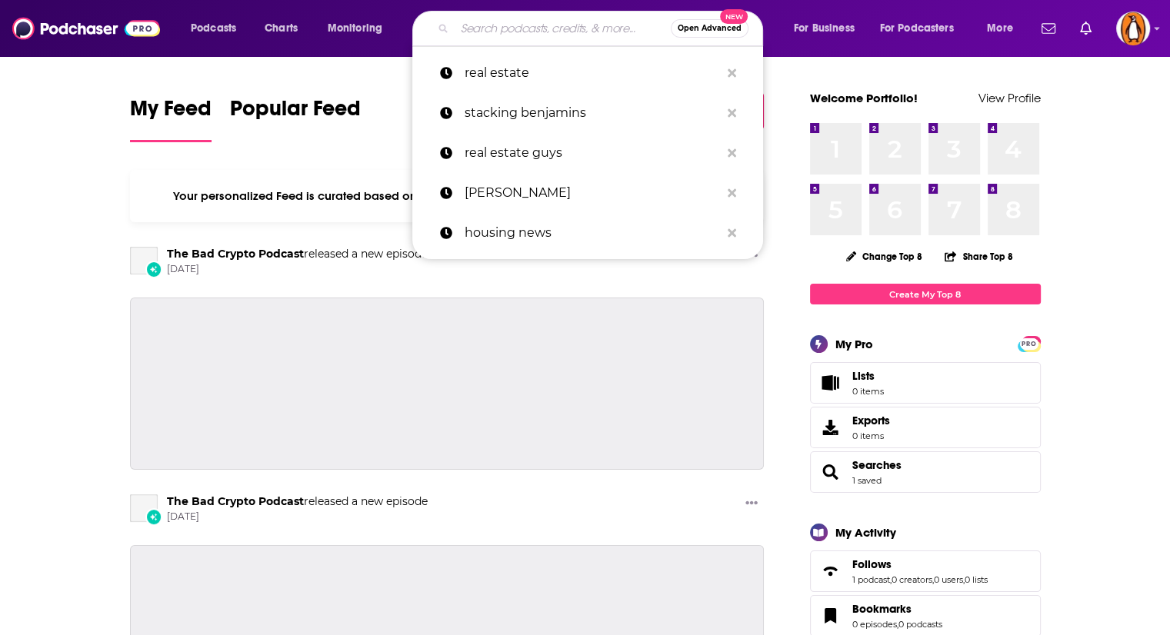
click at [517, 22] on input "Search podcasts, credits, & more..." at bounding box center [563, 28] width 216 height 25
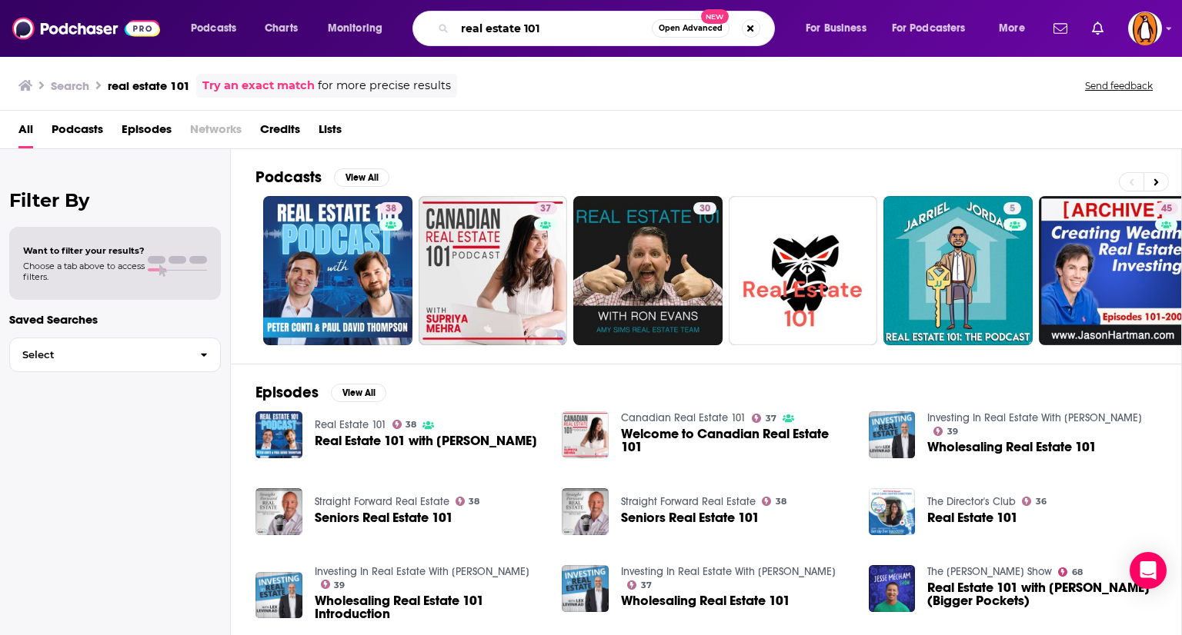
click at [497, 23] on input "real estate 101" at bounding box center [553, 28] width 197 height 25
type input "[PERSON_NAME]"
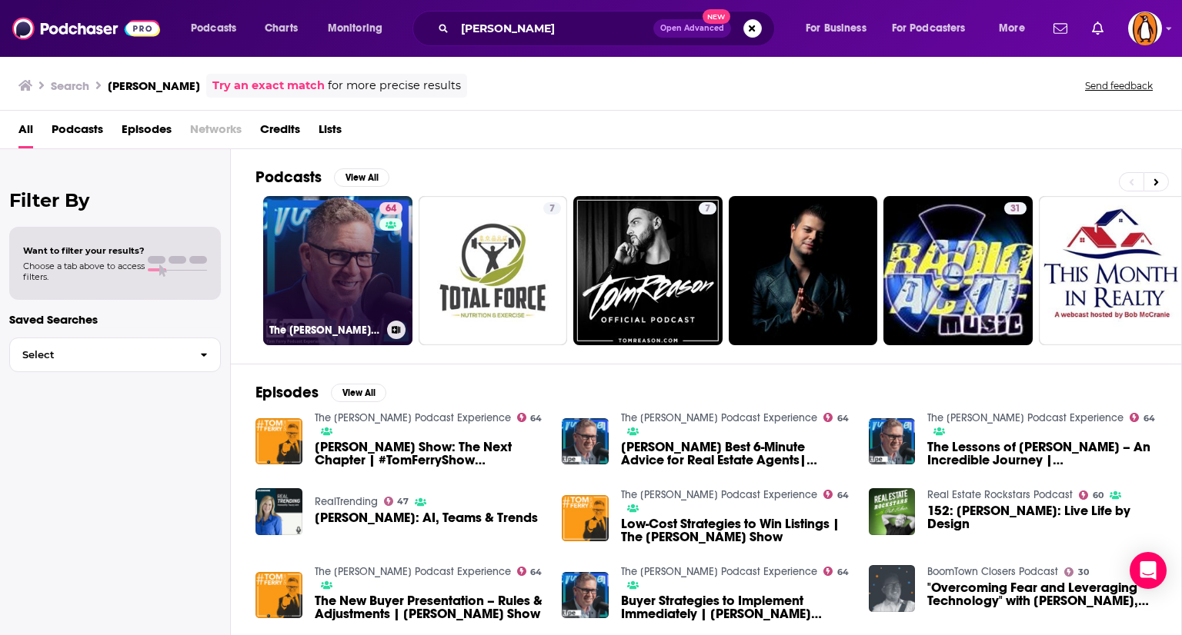
click at [368, 267] on link "64 The [PERSON_NAME] Podcast Experience" at bounding box center [337, 270] width 149 height 149
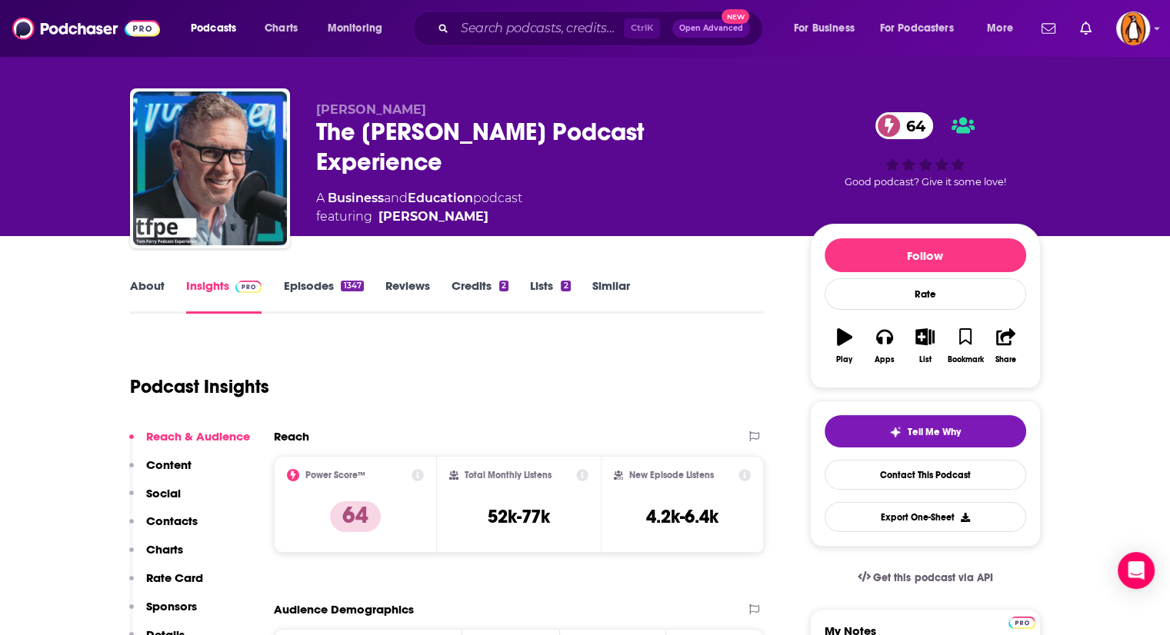
scroll to position [15, 0]
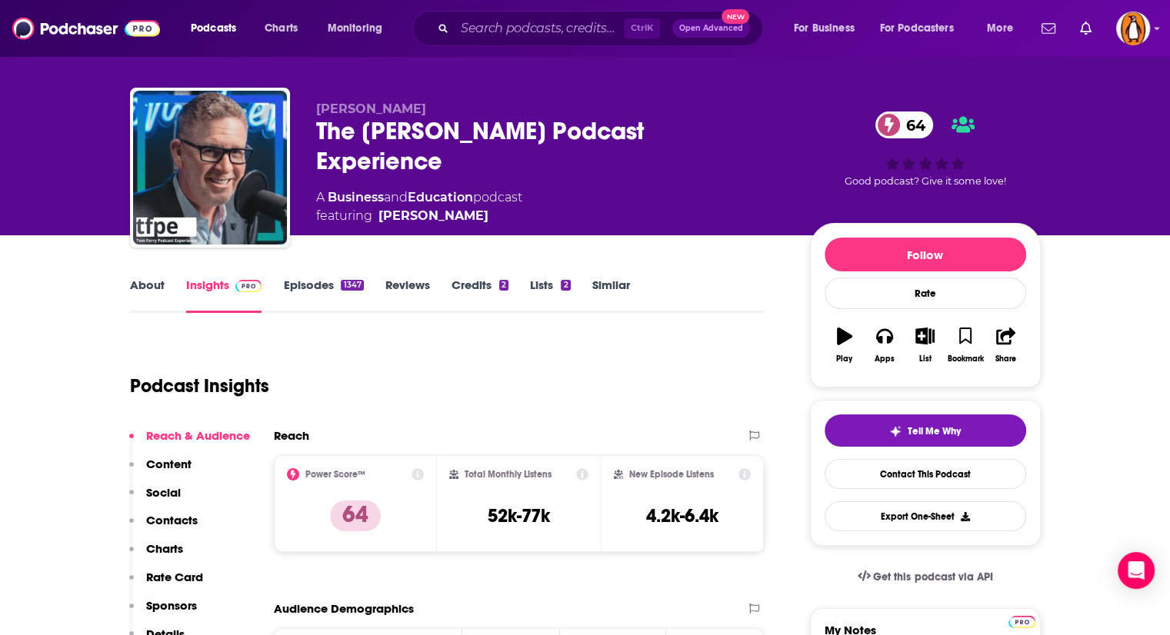
click at [160, 287] on link "About" at bounding box center [147, 295] width 35 height 35
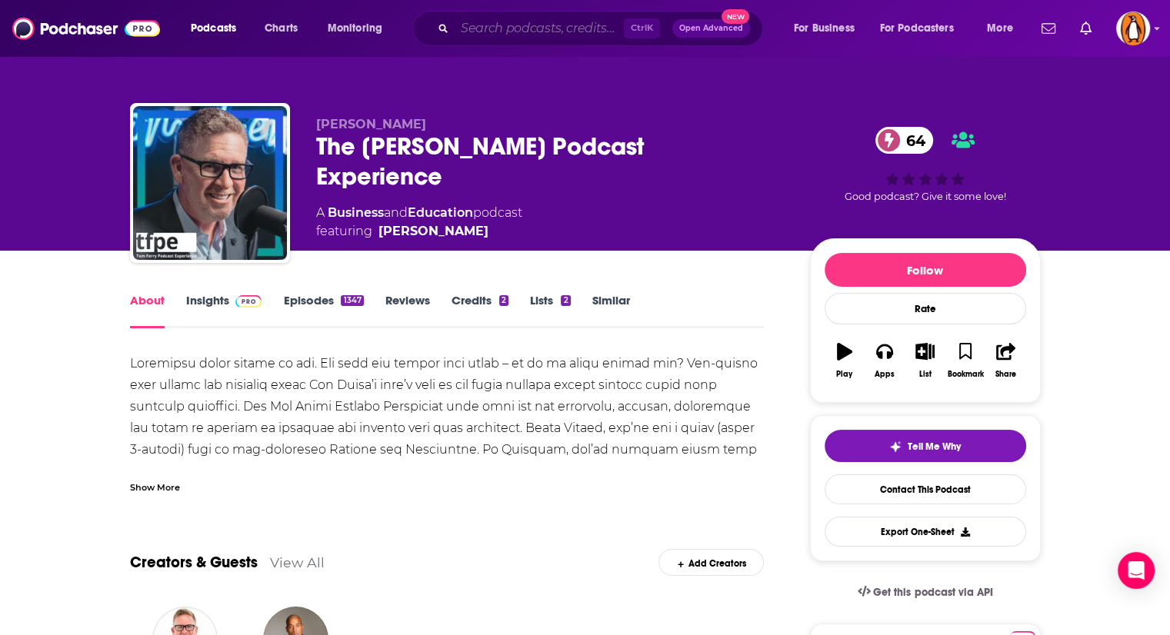
click at [512, 26] on input "Search podcasts, credits, & more..." at bounding box center [539, 28] width 169 height 25
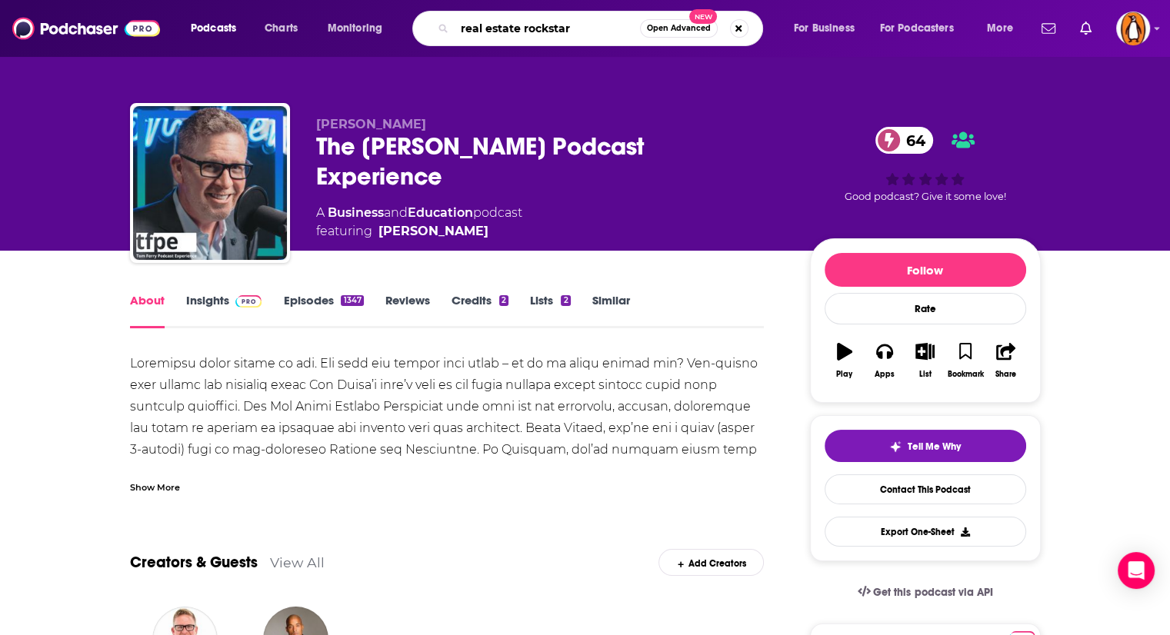
type input "real estate rockstars"
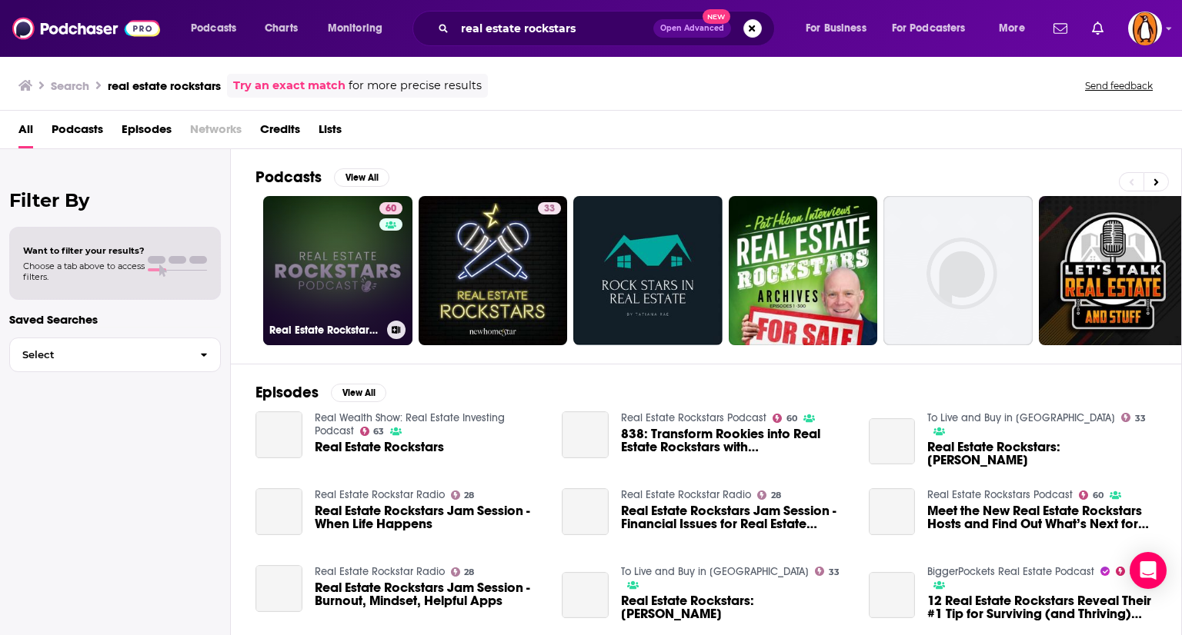
click at [344, 253] on link "60 Real Estate Rockstars Podcast" at bounding box center [337, 270] width 149 height 149
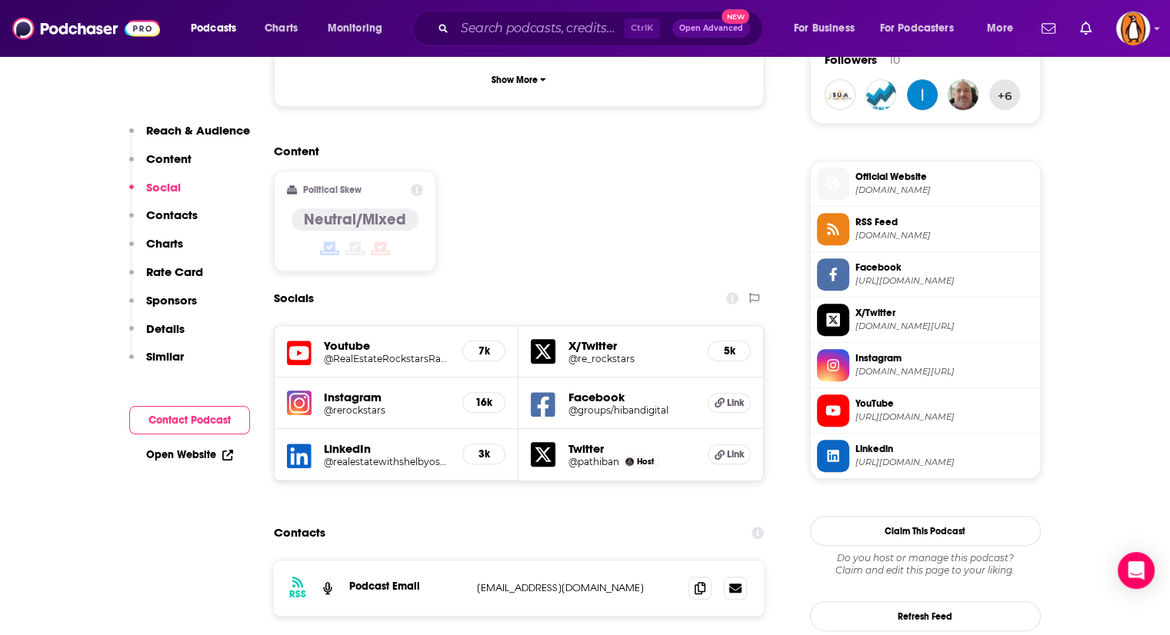
scroll to position [1182, 0]
